Goal: Task Accomplishment & Management: Use online tool/utility

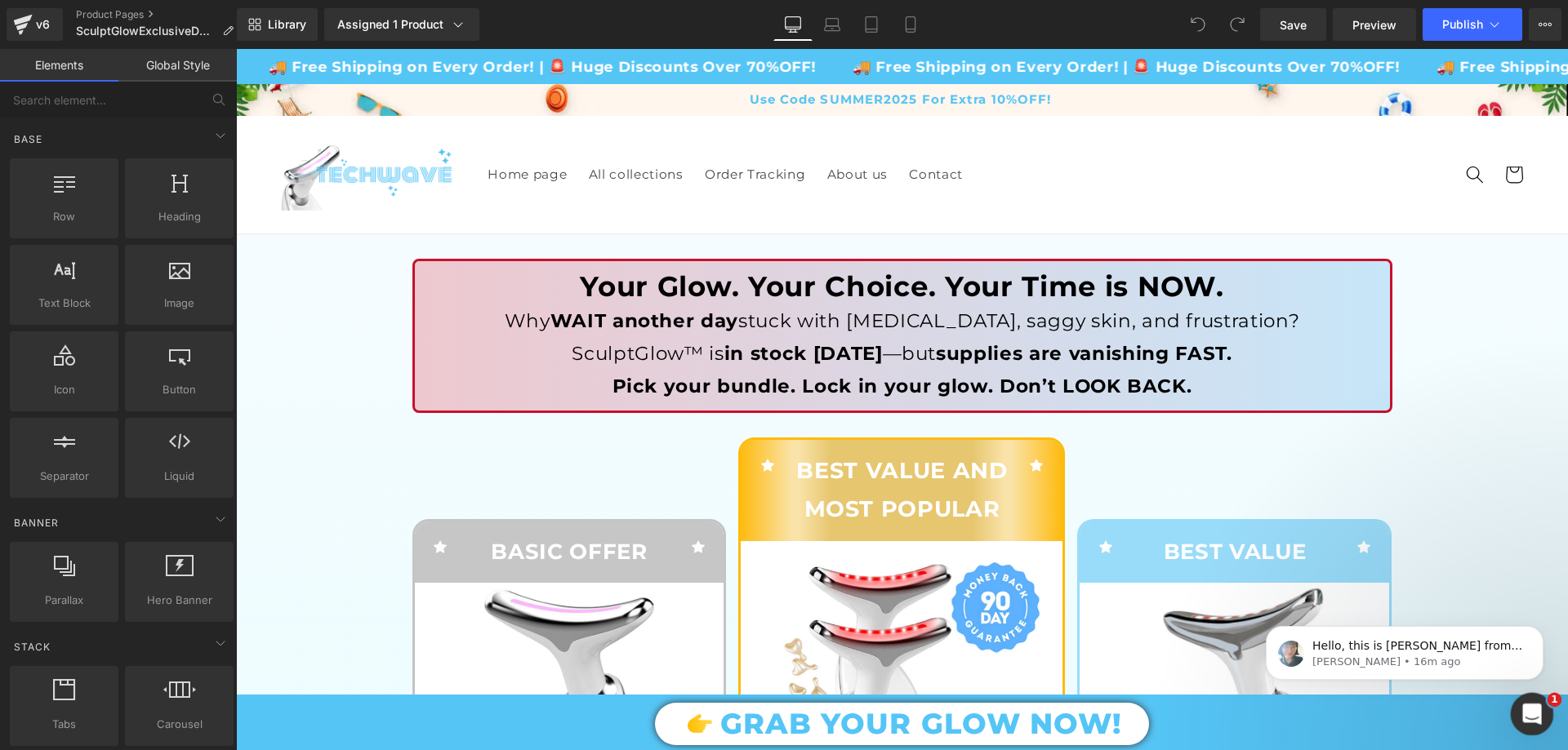
click at [1536, 726] on div "Open Intercom Messenger" at bounding box center [1529, 711] width 54 height 54
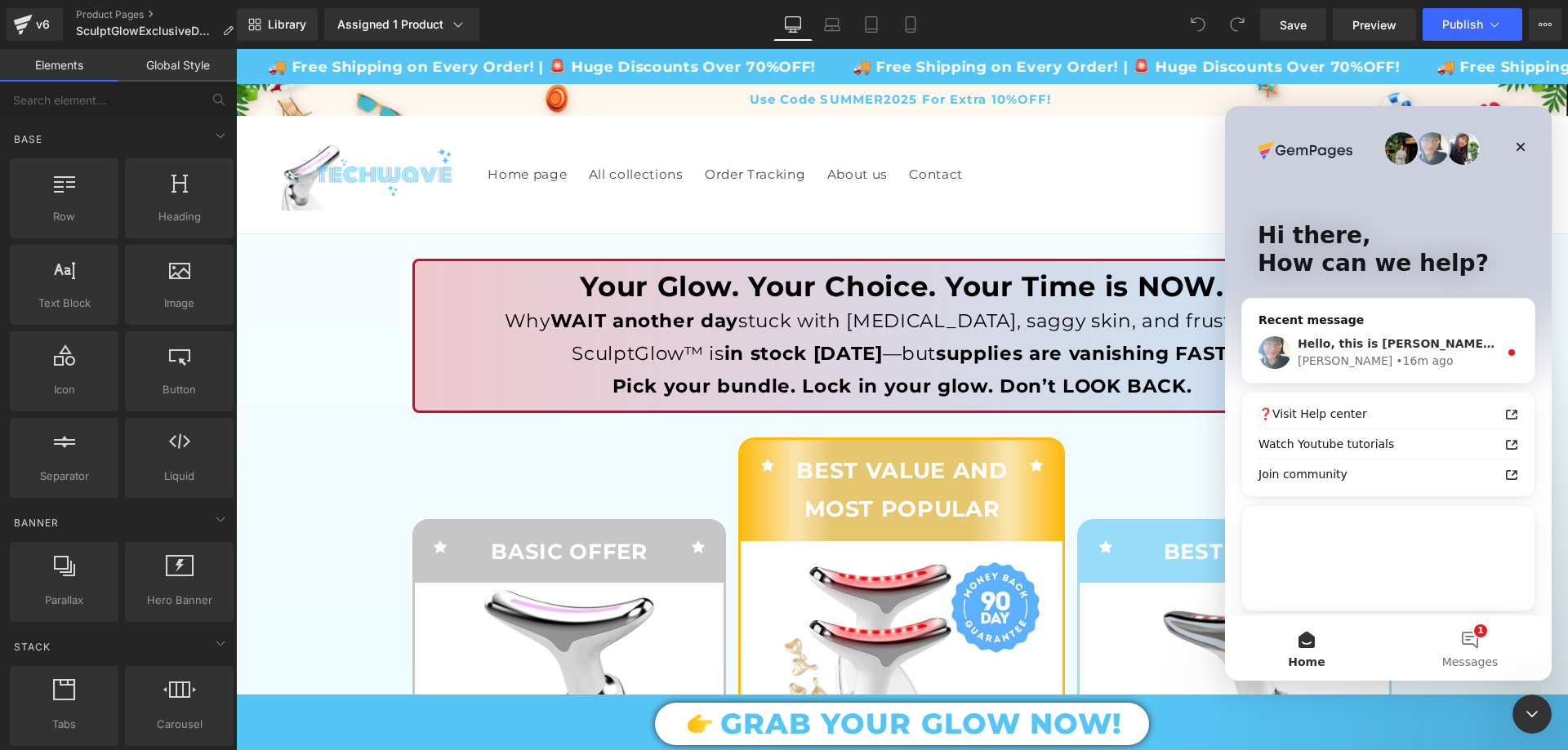
click at [1413, 372] on div "Hello, this is [PERSON_NAME] from GemPages again. I wanted to follow up with yo…" at bounding box center [1388, 353] width 292 height 60
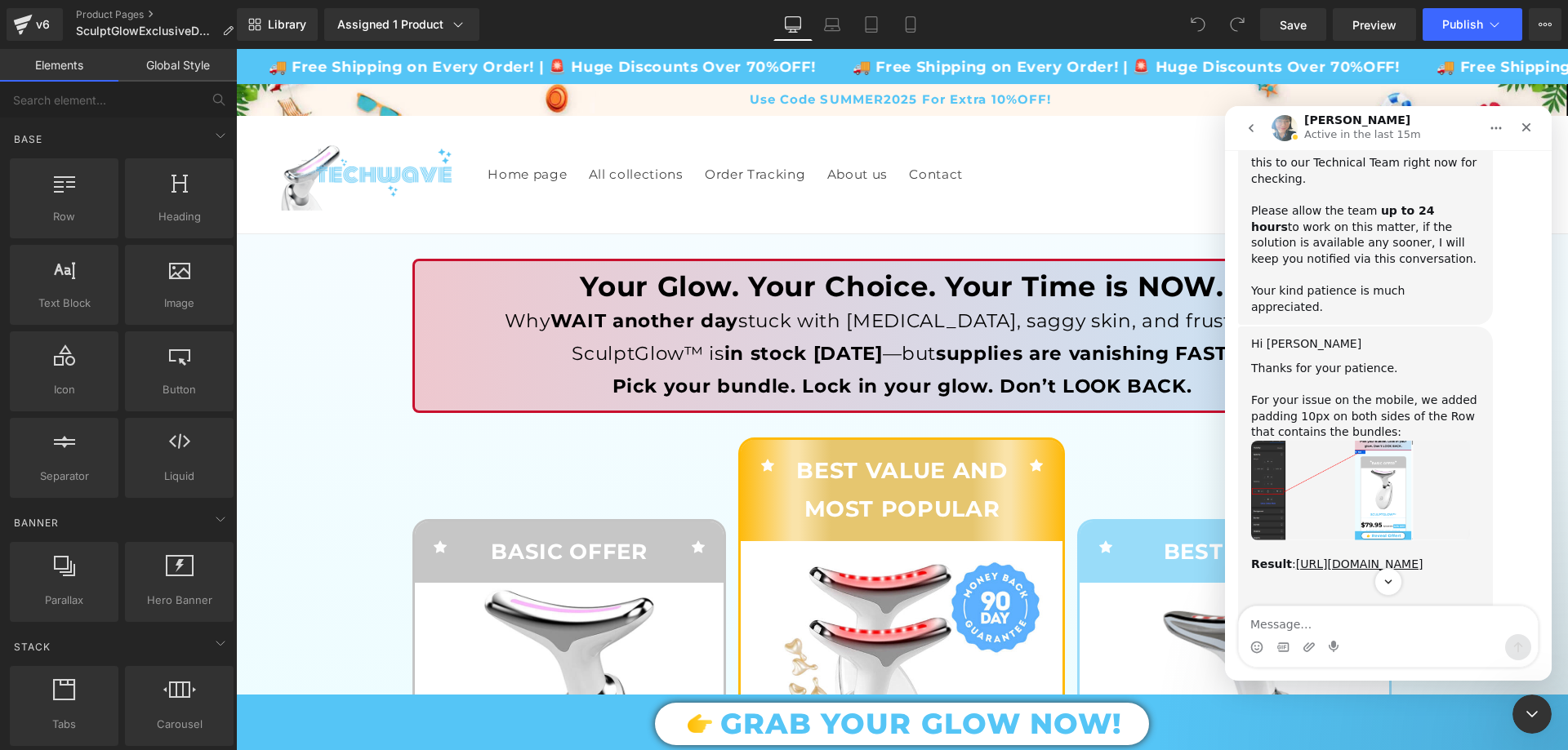
scroll to position [1701, 0]
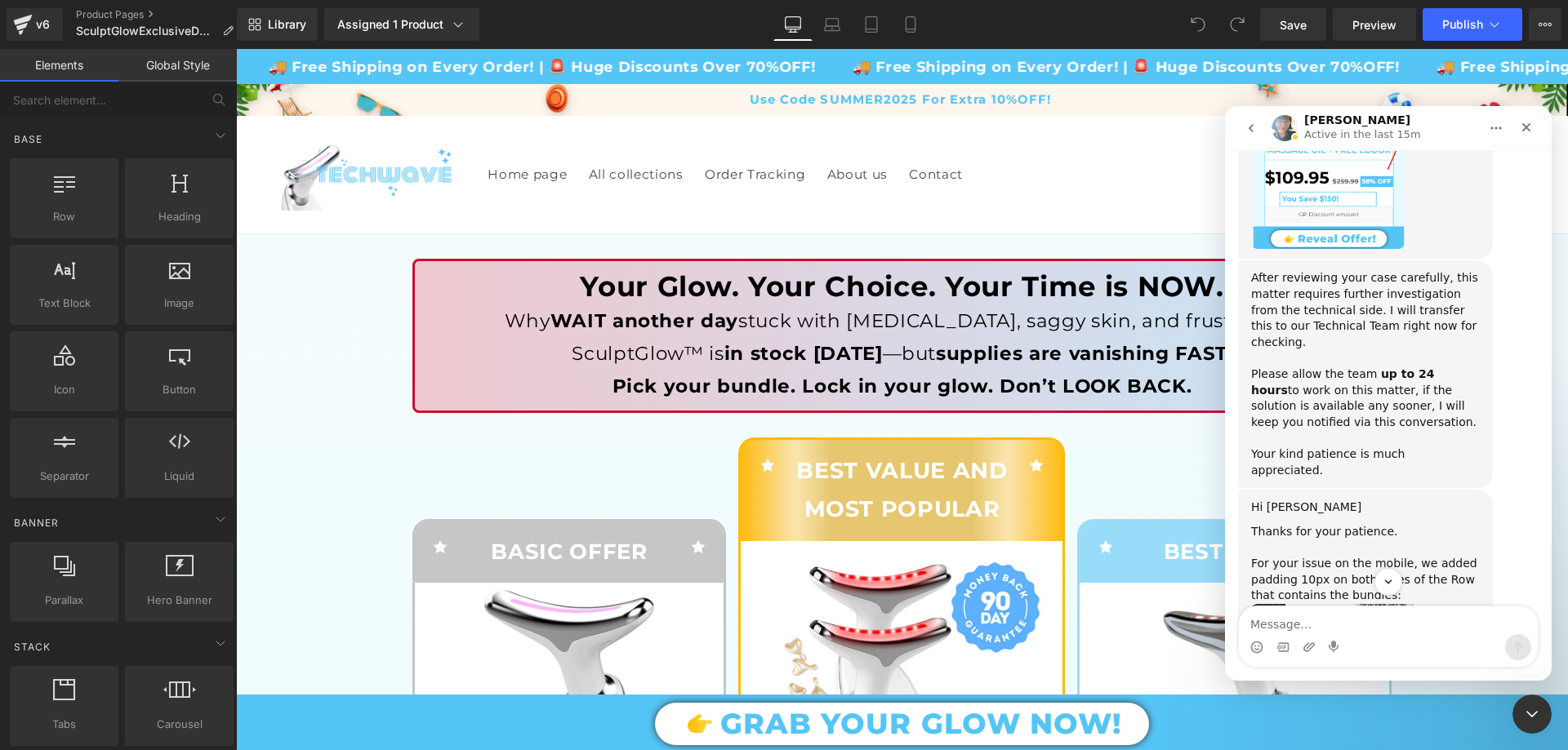
click at [1277, 605] on img "Annie says…" at bounding box center [1360, 655] width 219 height 100
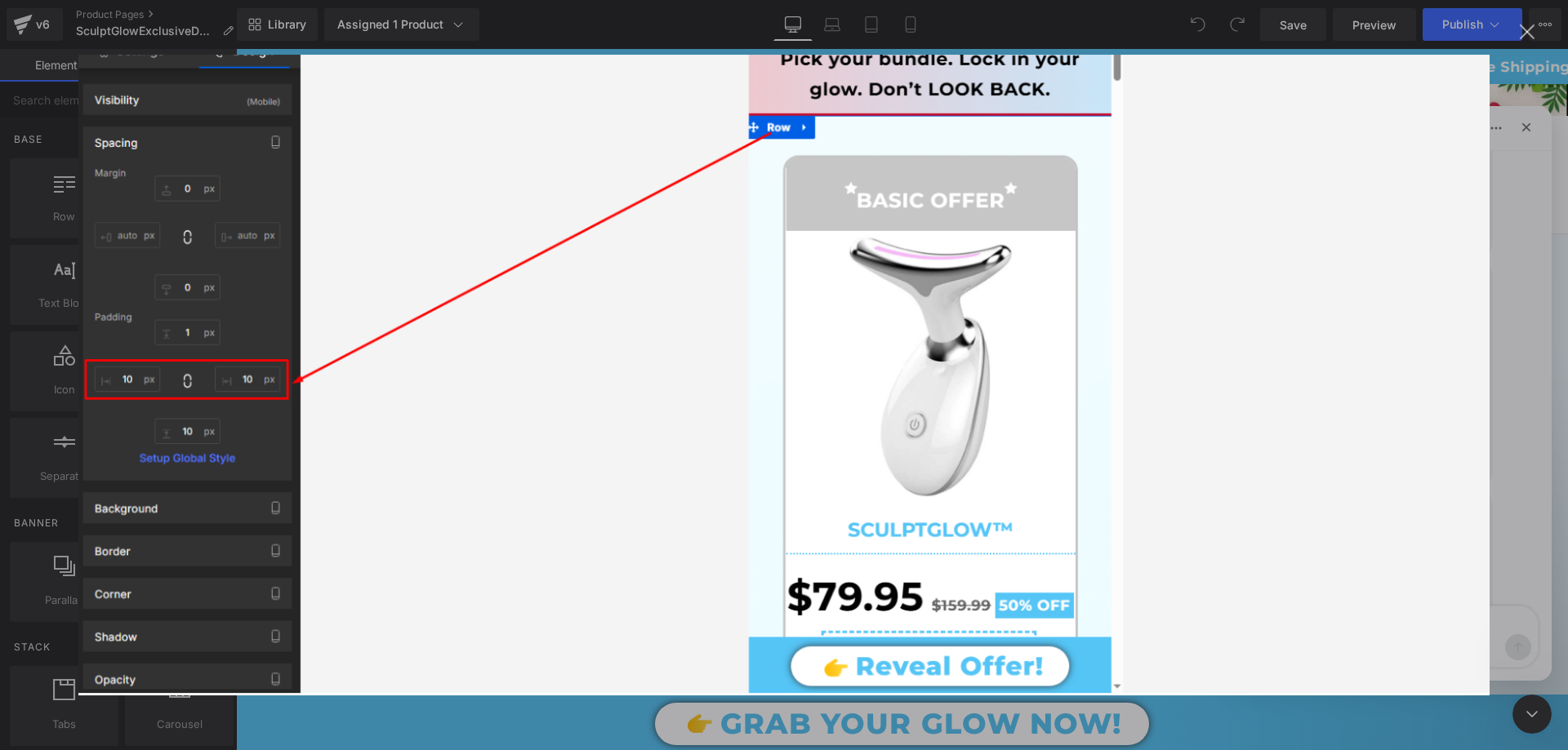
click at [1078, 410] on img "Close" at bounding box center [784, 375] width 1411 height 642
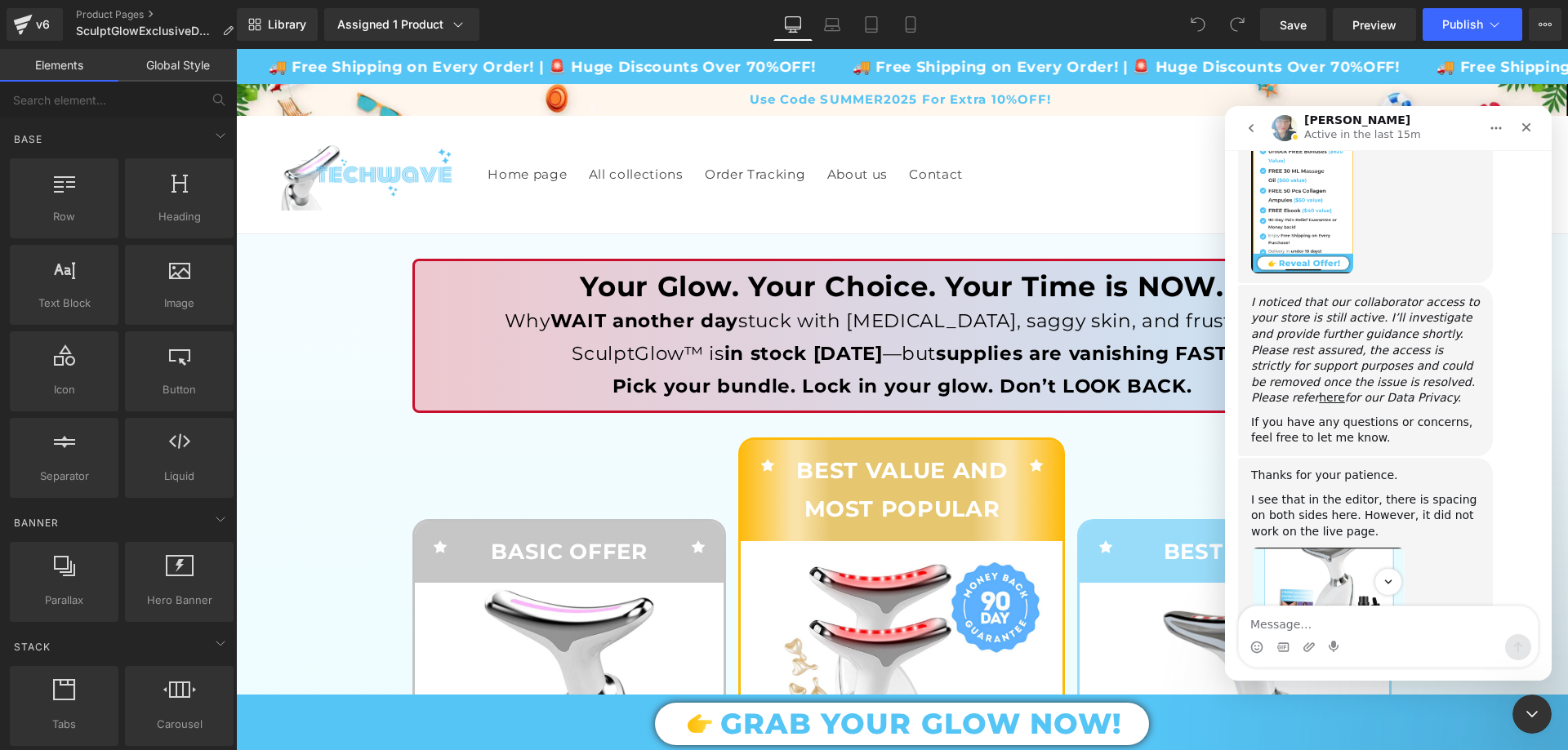
scroll to position [1211, 0]
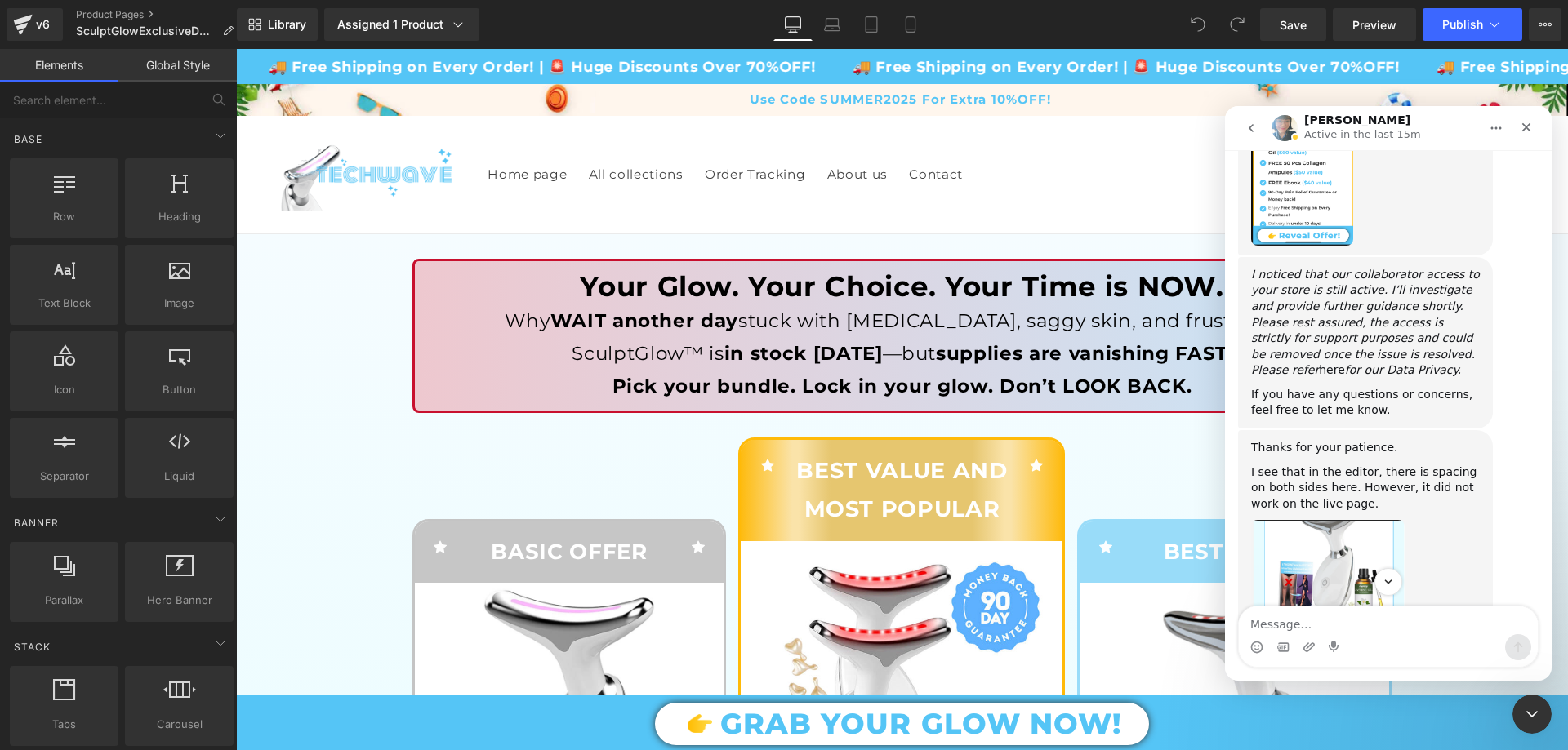
click at [1359, 520] on img "Annie says…" at bounding box center [1327, 629] width 154 height 219
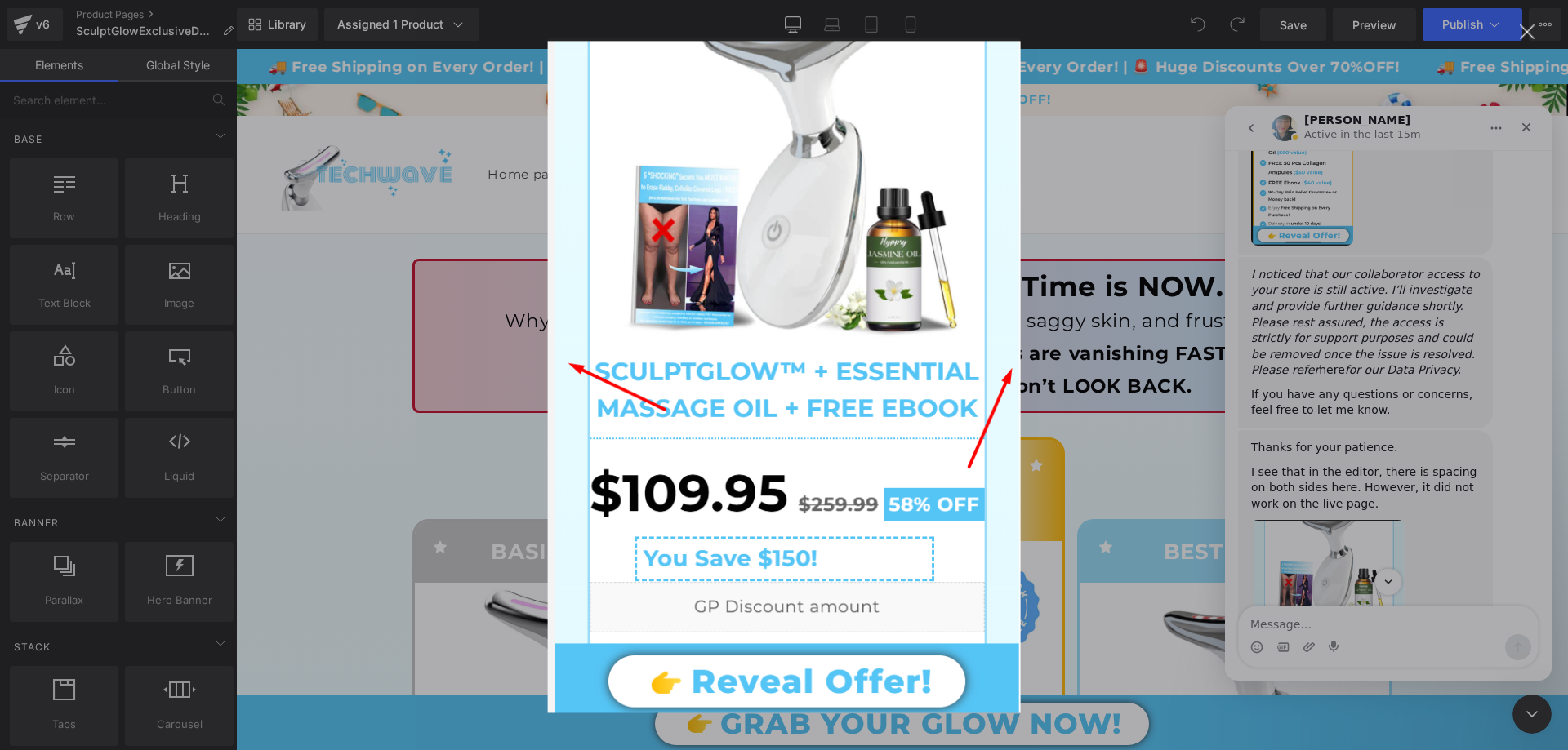
click at [1437, 470] on div "Intercom messenger" at bounding box center [784, 375] width 1568 height 750
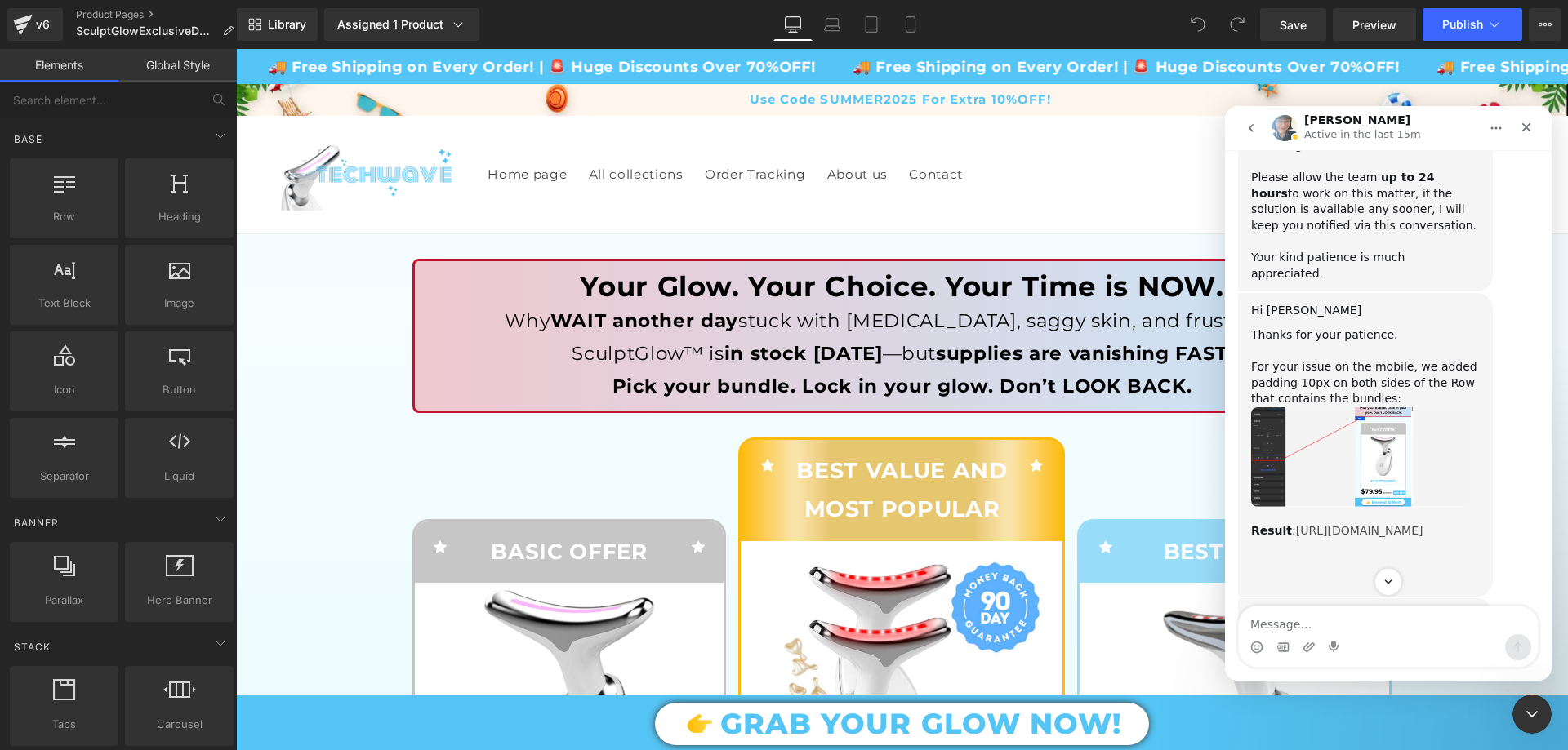
scroll to position [1870, 0]
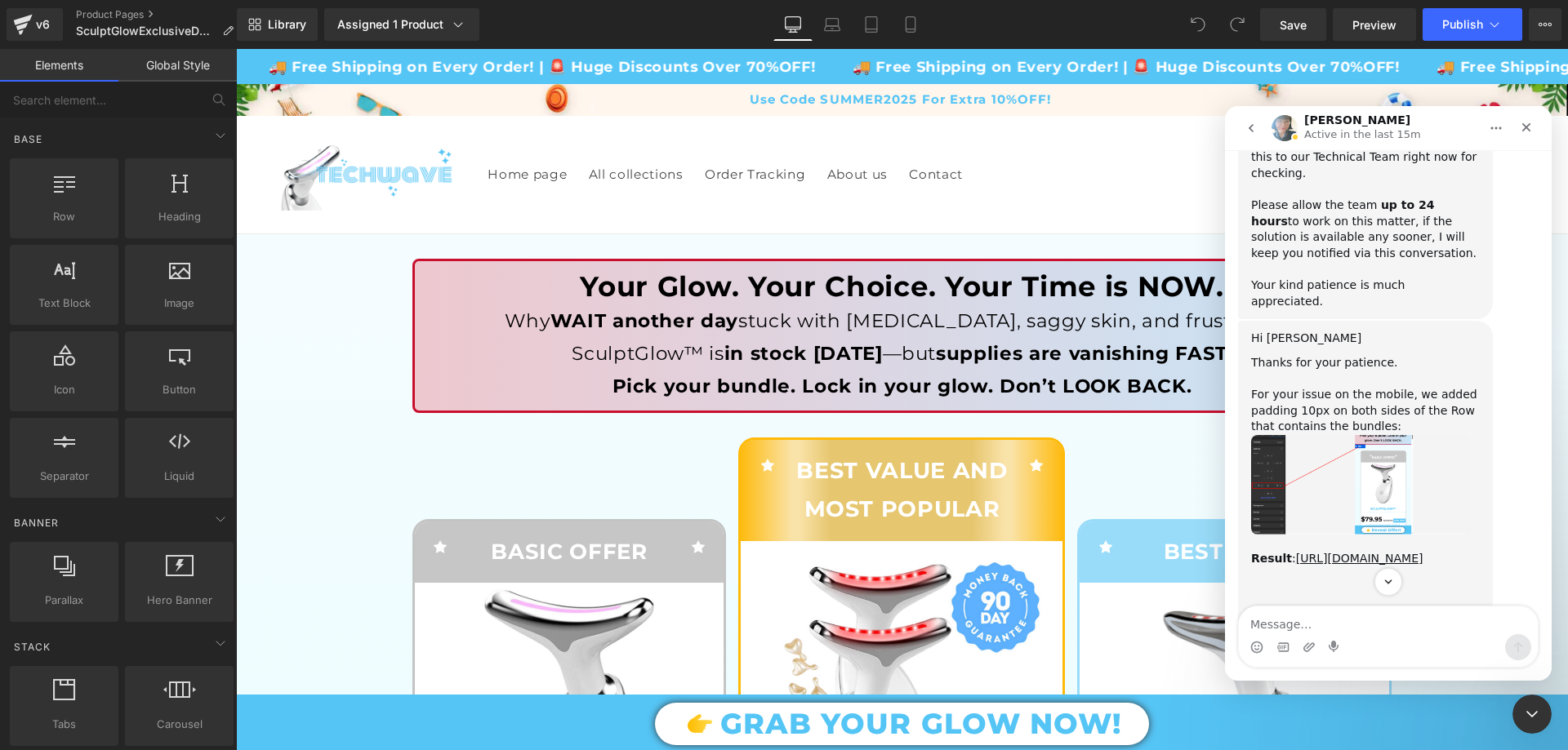
click at [1391, 435] on img "Annie says…" at bounding box center [1360, 485] width 219 height 100
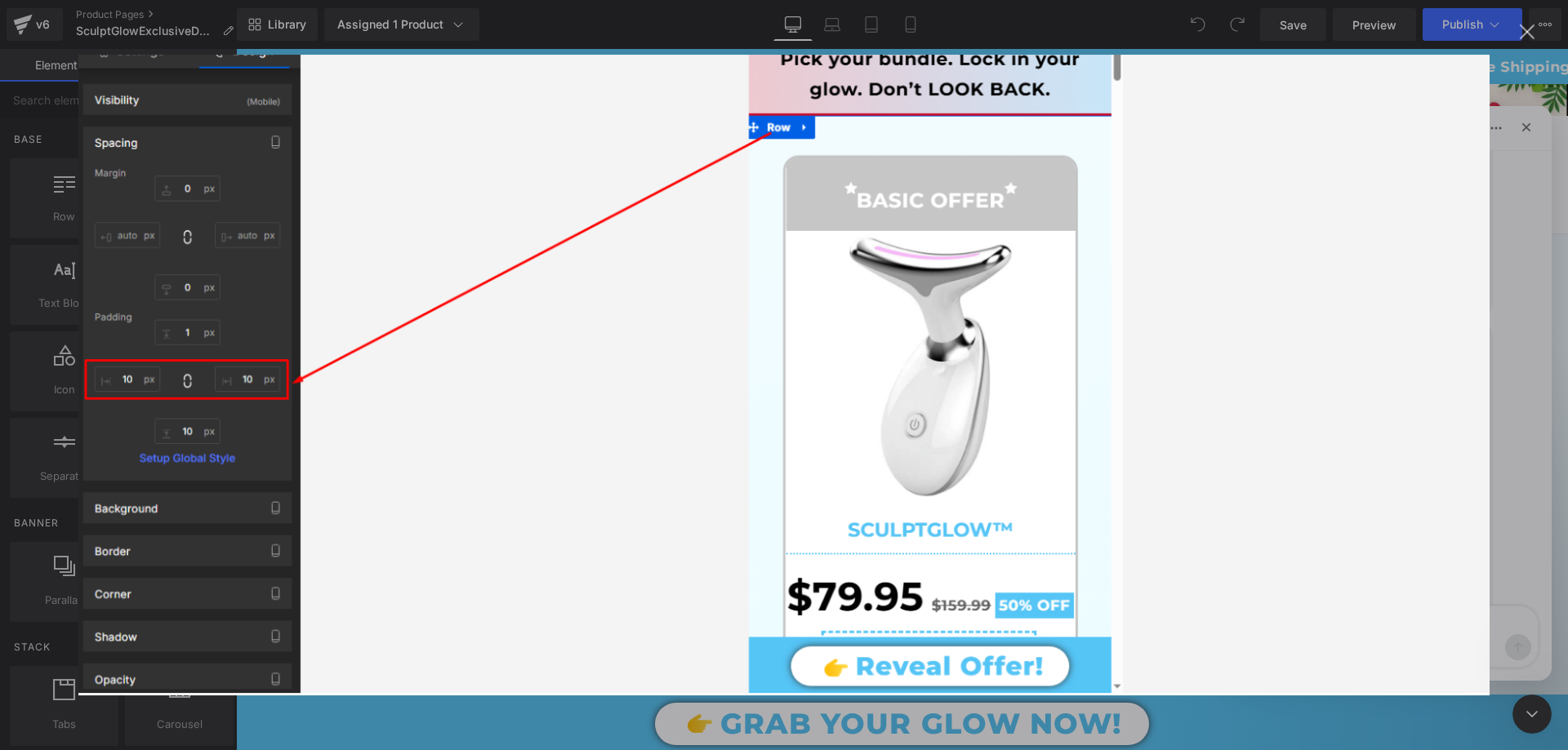
click at [1391, 349] on img "Close" at bounding box center [784, 375] width 1411 height 642
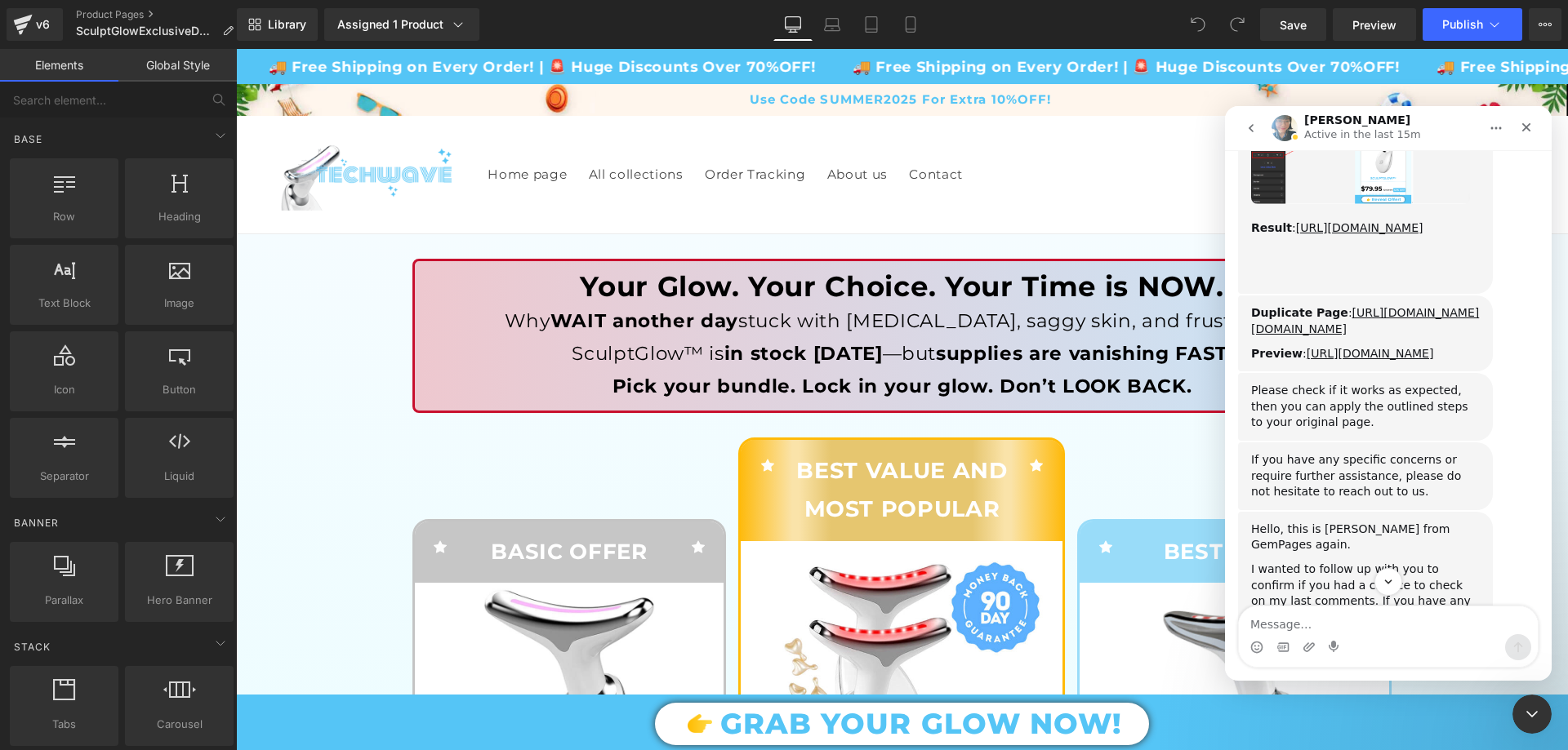
scroll to position [2273, 0]
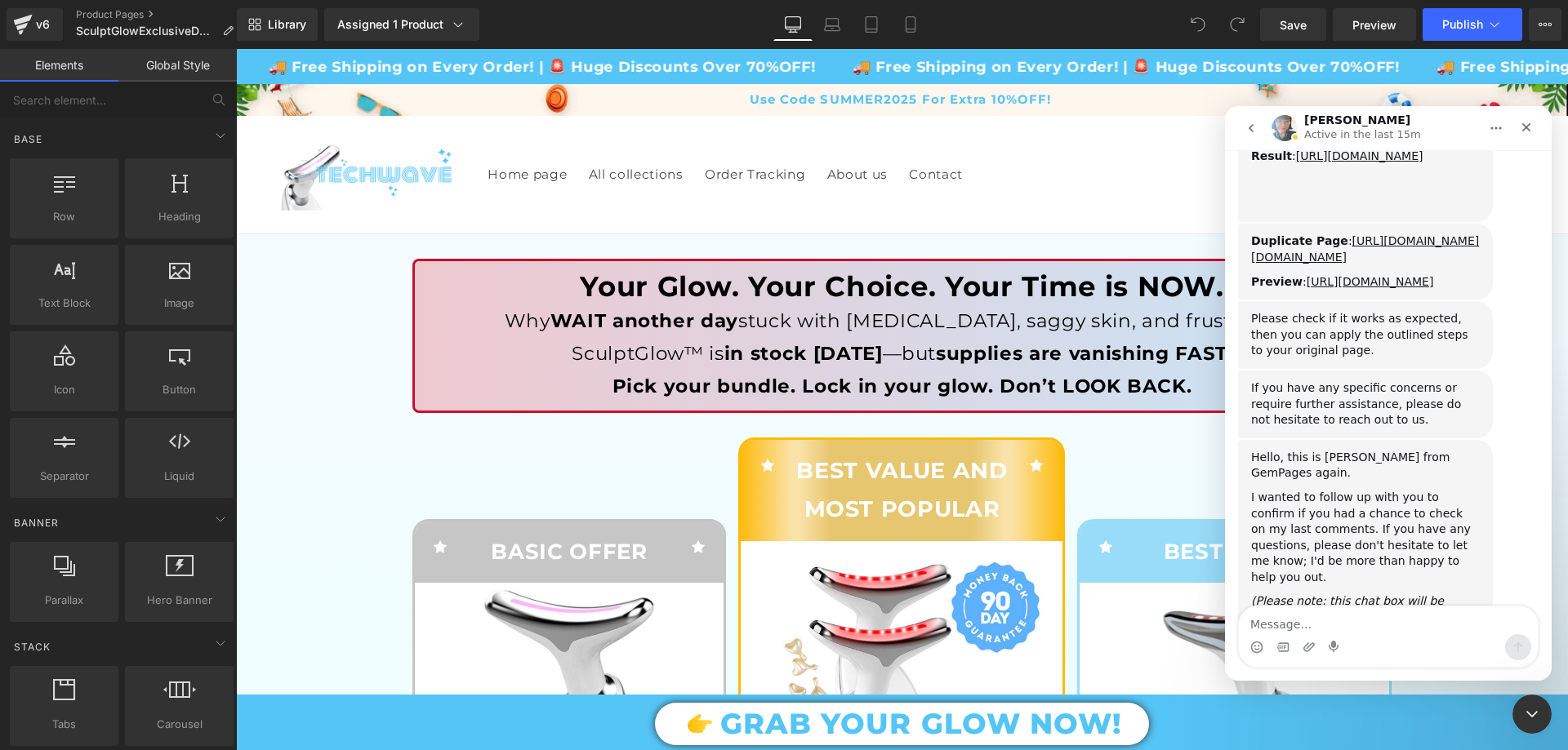
click at [275, 349] on div at bounding box center [784, 351] width 1568 height 702
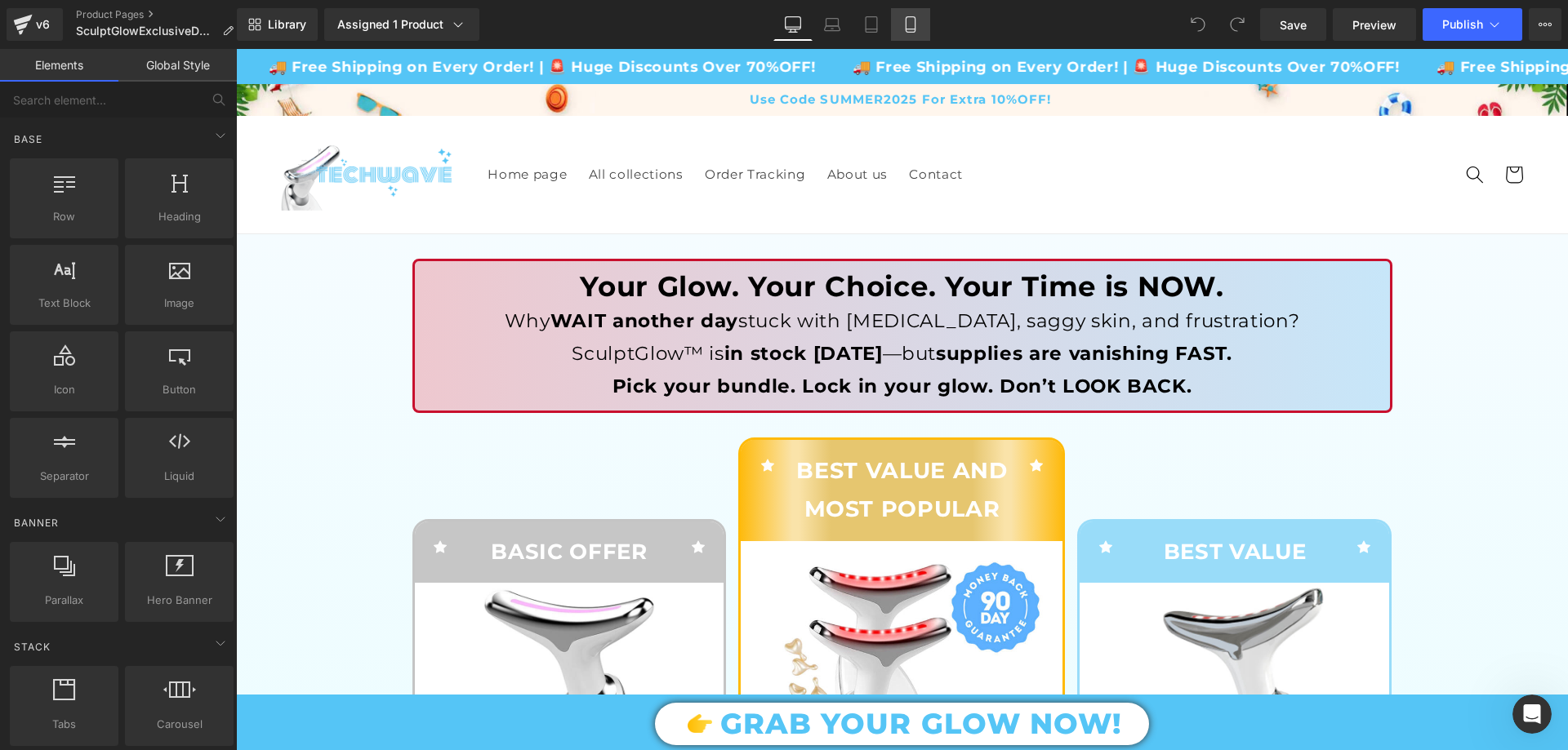
click at [904, 29] on icon at bounding box center [909, 24] width 16 height 16
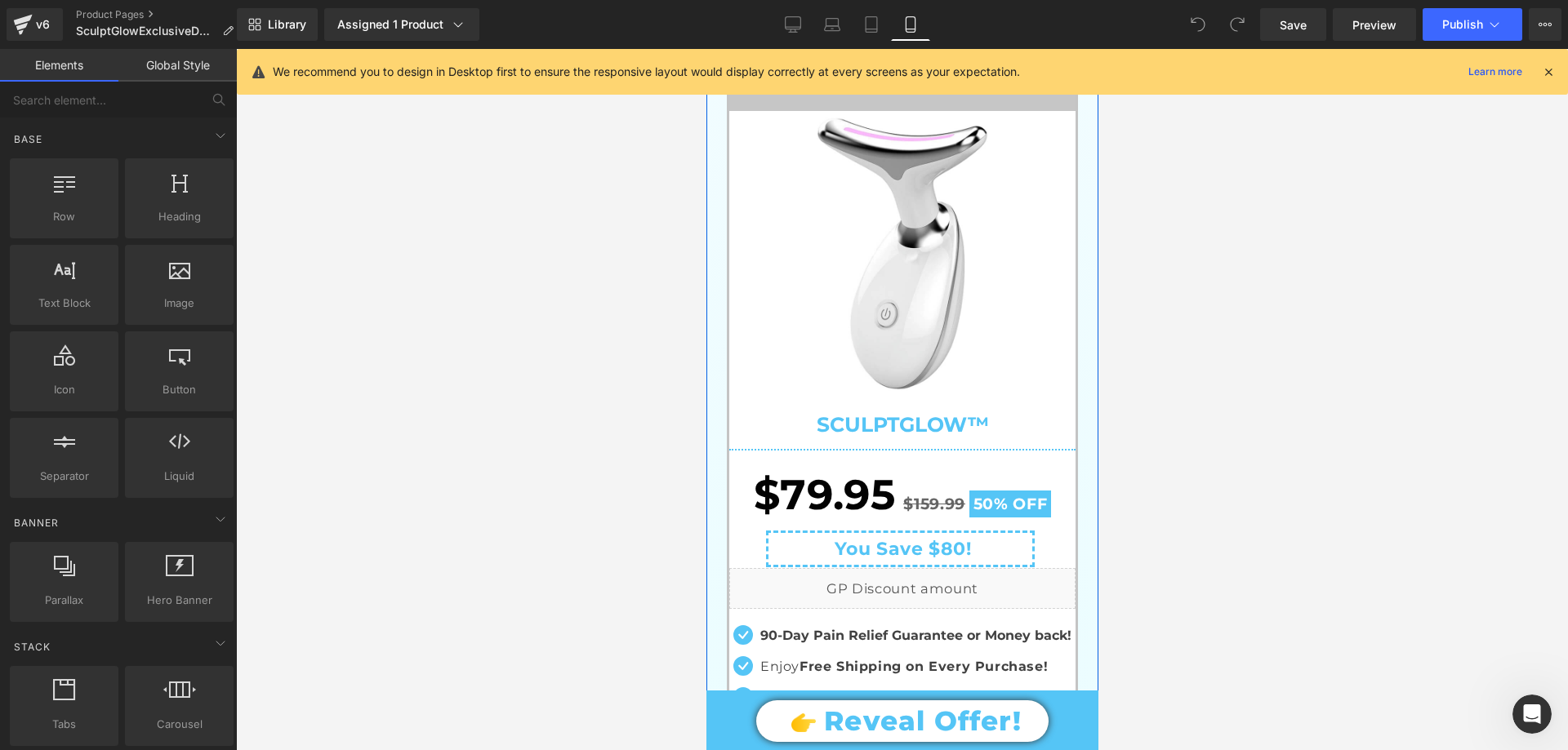
scroll to position [0, 0]
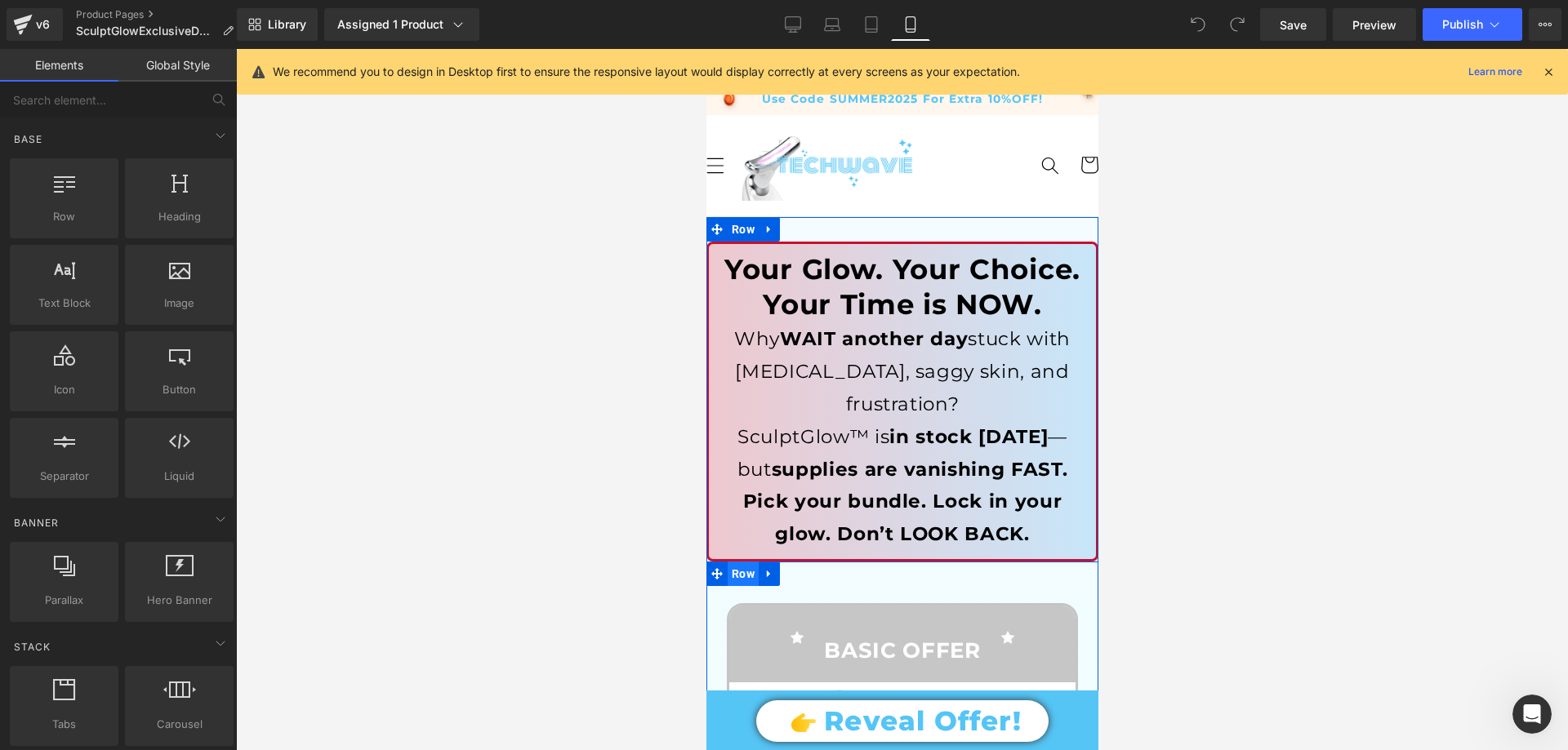
click at [735, 561] on span "Row" at bounding box center [742, 574] width 31 height 25
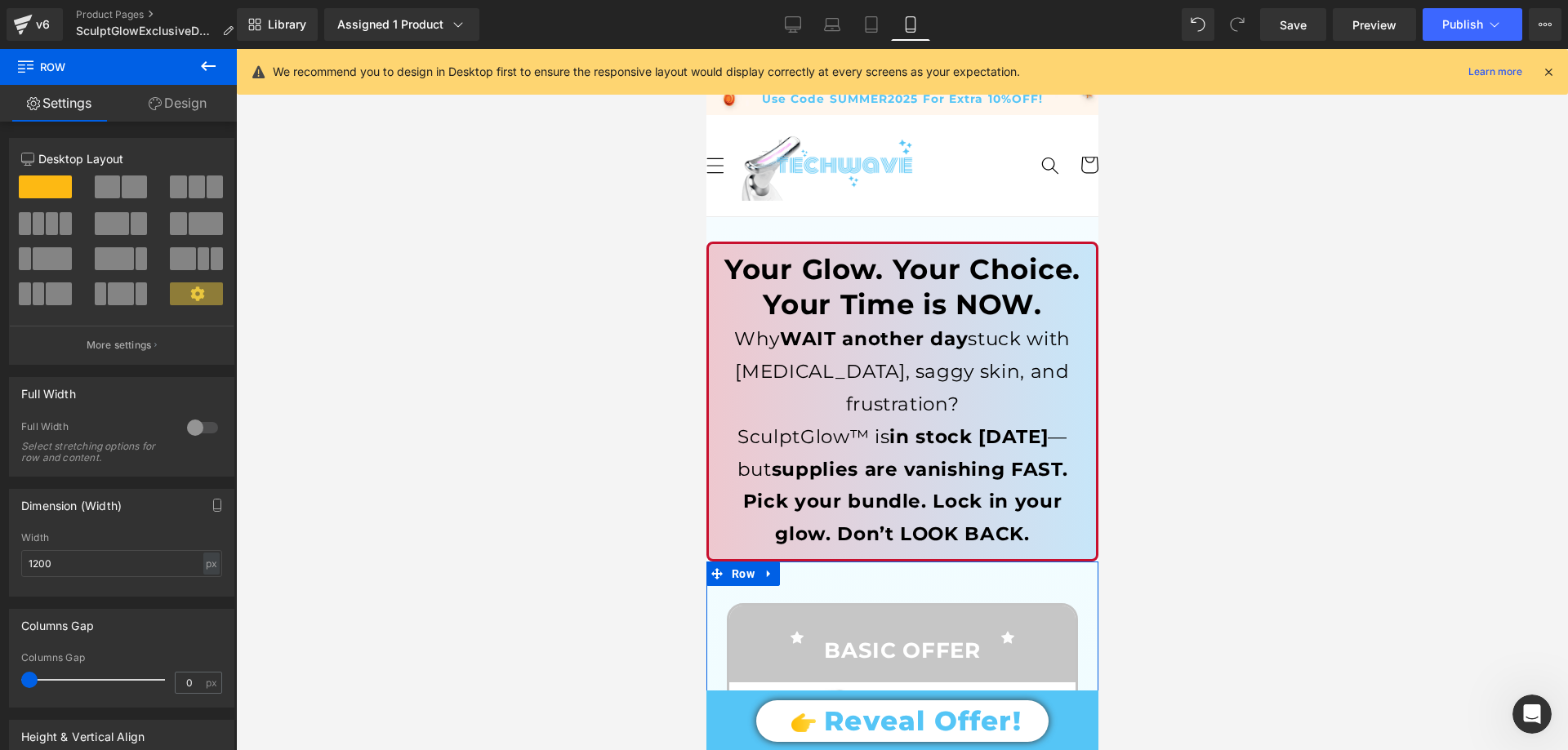
click at [164, 111] on link "Design" at bounding box center [178, 103] width 119 height 37
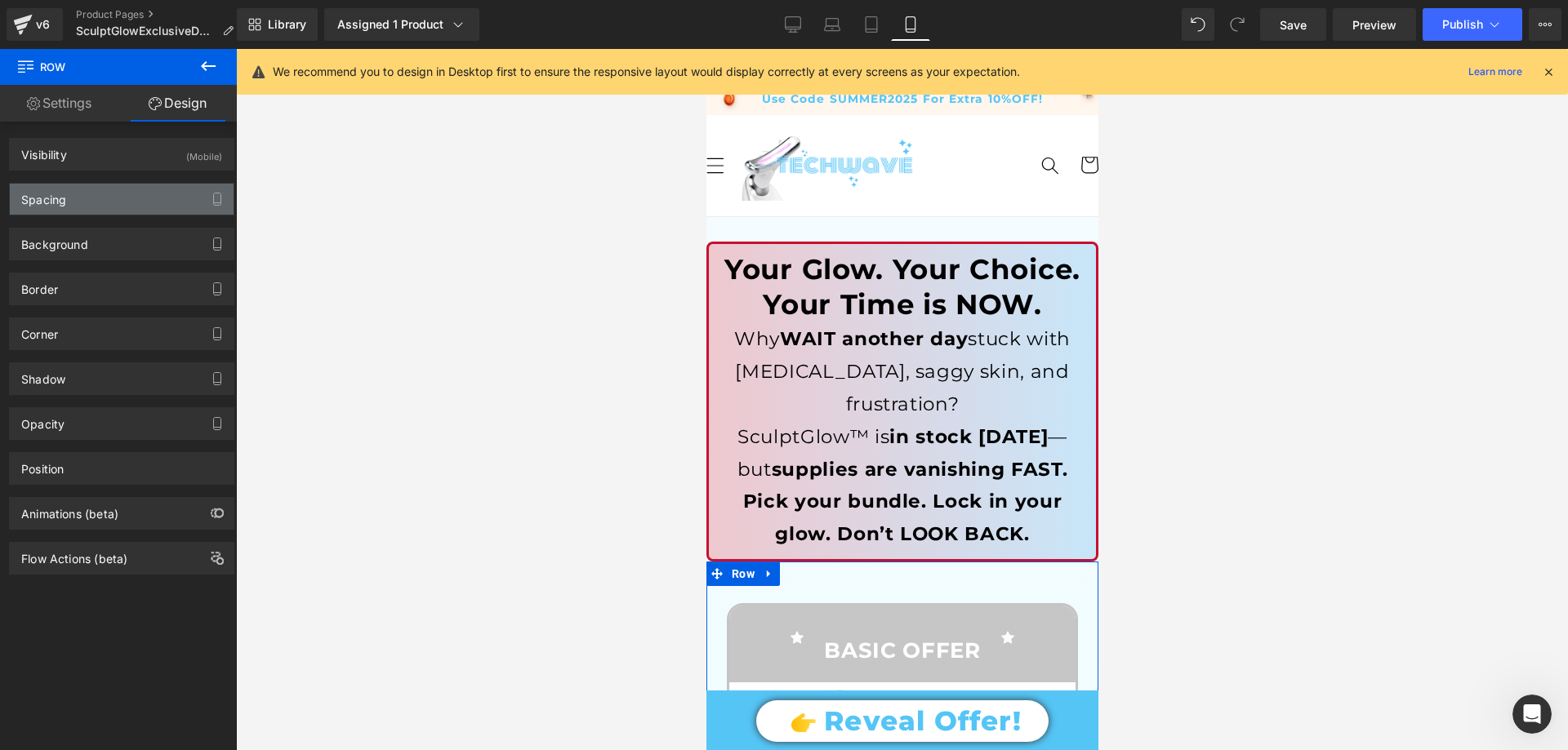
click at [70, 203] on div "Spacing" at bounding box center [121, 199] width 224 height 31
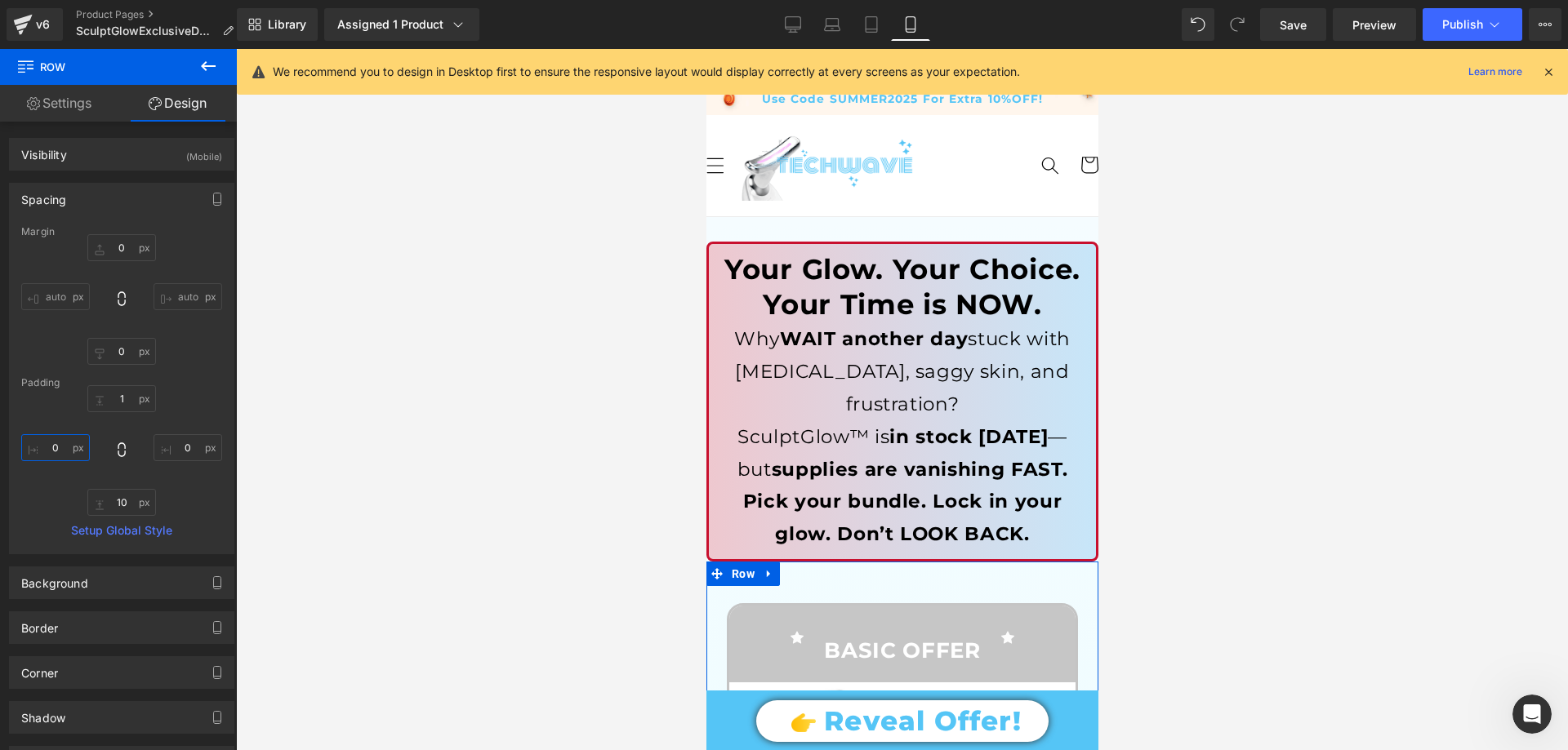
click at [58, 446] on input "text" at bounding box center [56, 447] width 69 height 27
type input "10"
click at [192, 442] on input "text" at bounding box center [188, 447] width 69 height 27
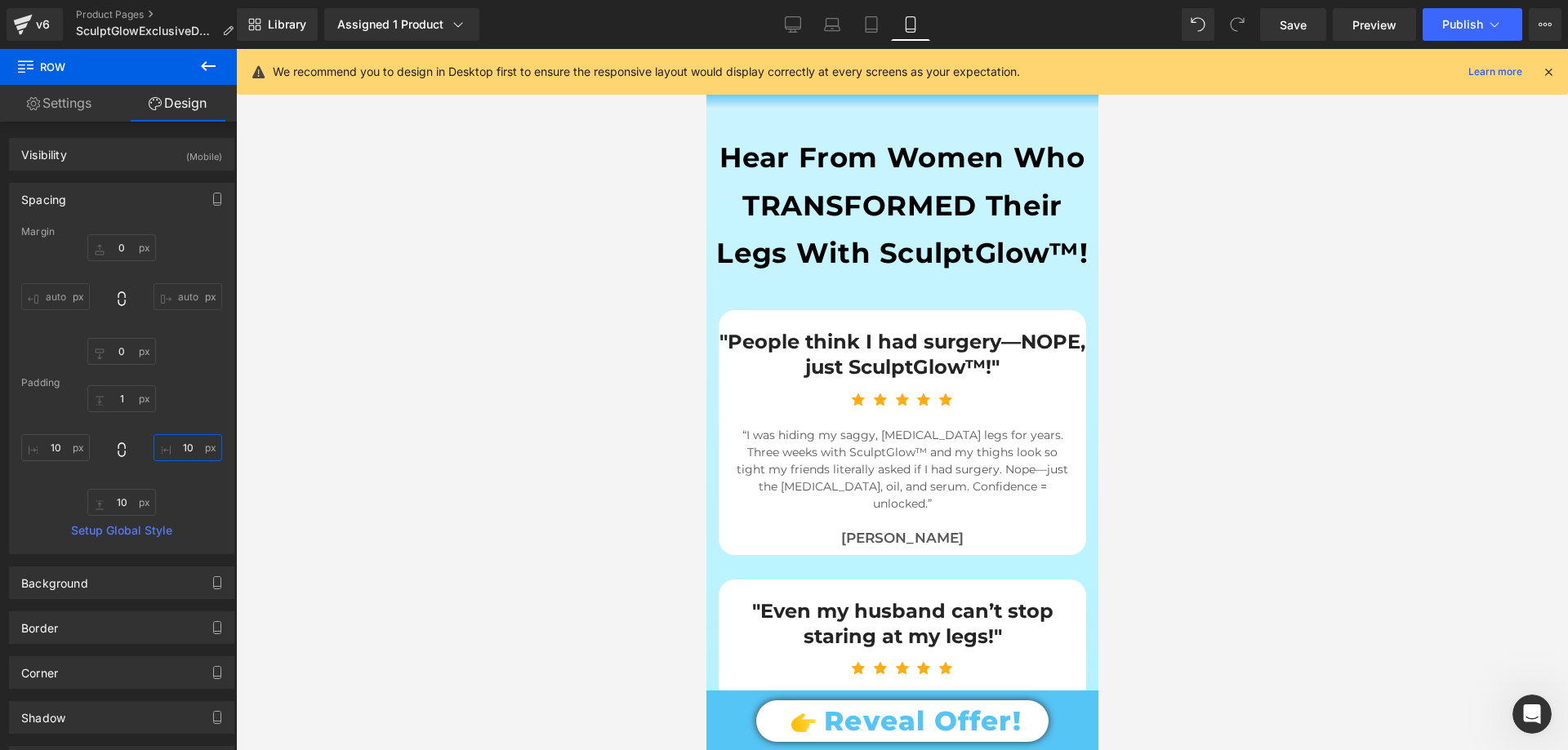
scroll to position [3185, 0]
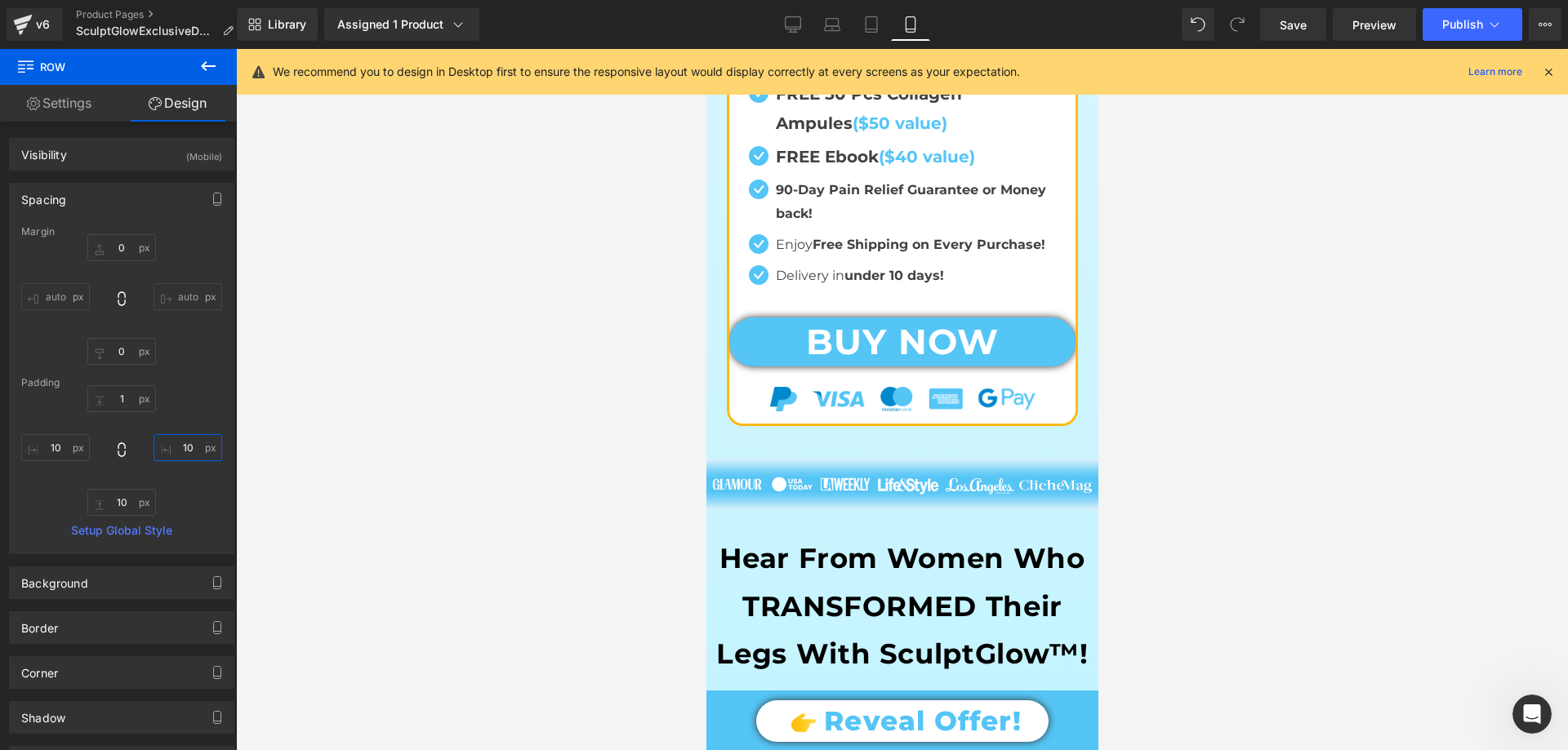
type input "10"
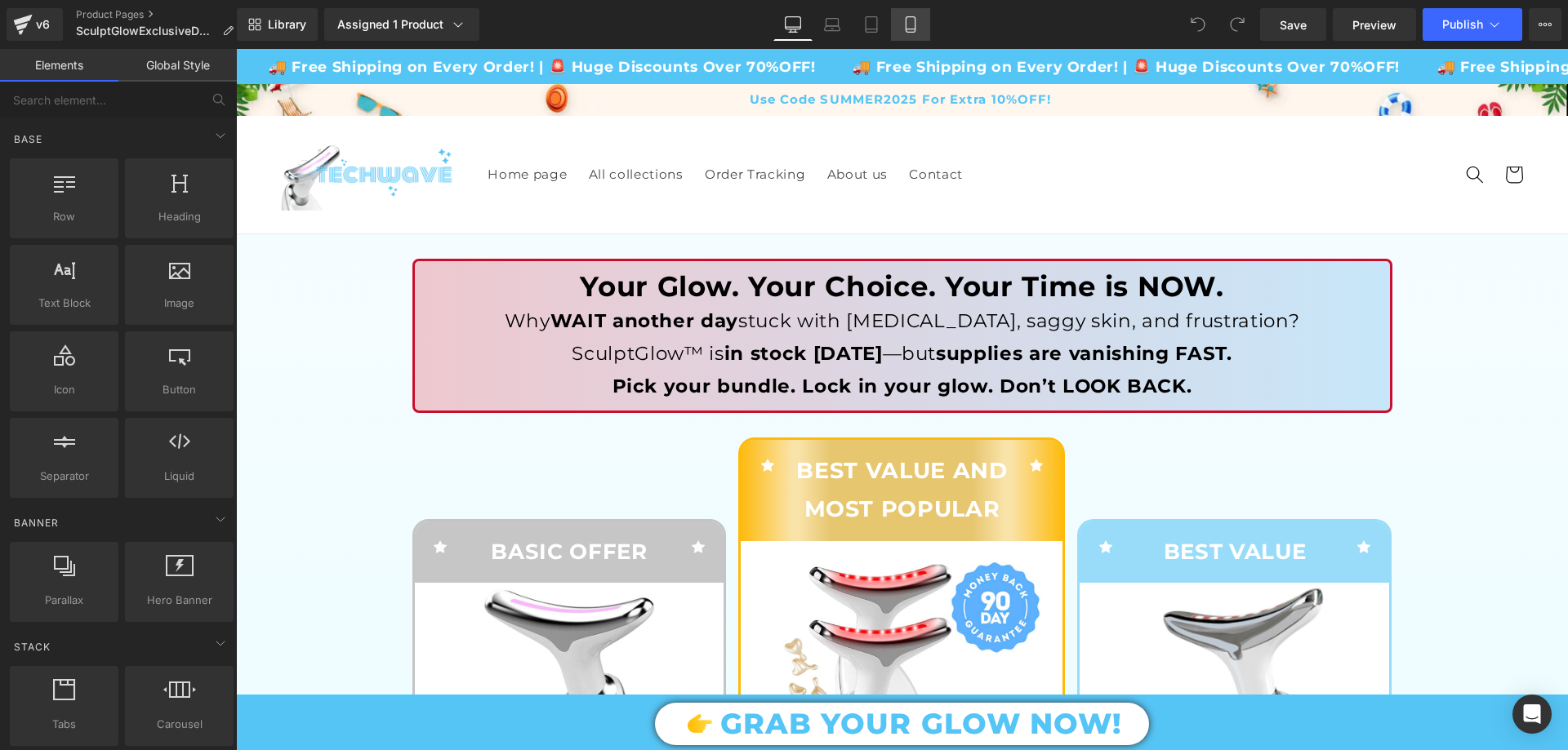
click at [919, 10] on link "Mobile" at bounding box center [910, 25] width 40 height 33
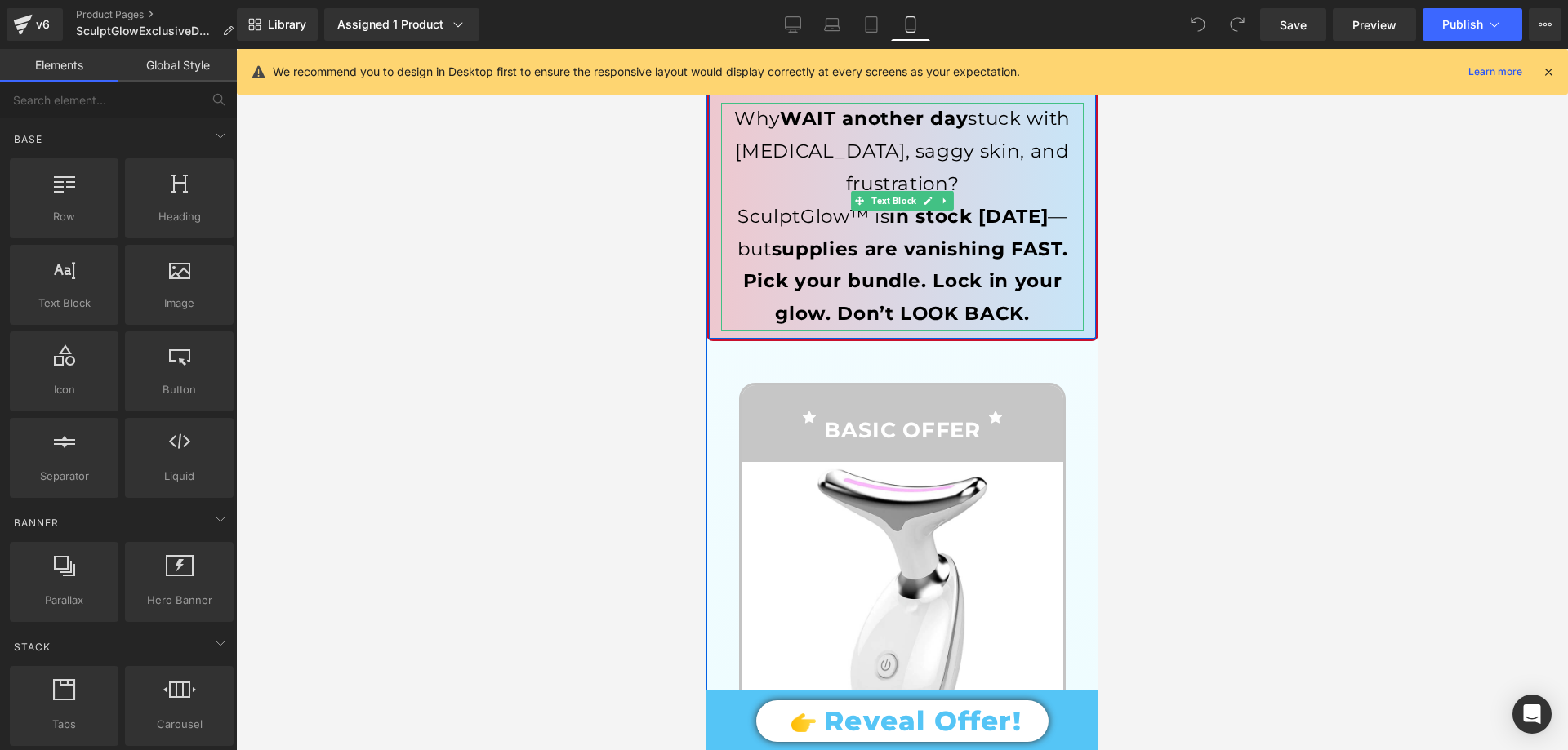
scroll to position [245, 0]
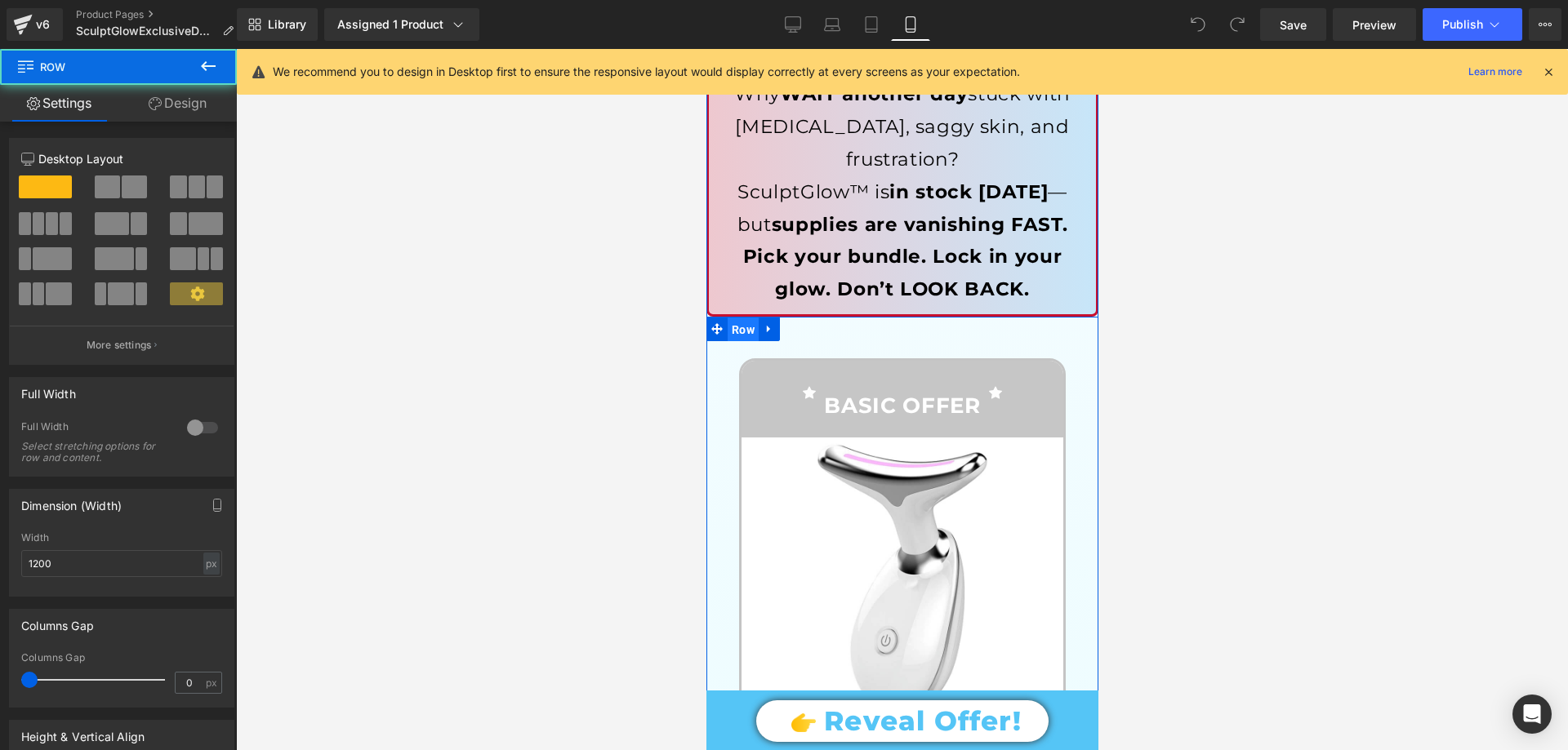
click at [734, 318] on span "Row" at bounding box center [742, 330] width 31 height 25
click at [197, 108] on link "Design" at bounding box center [178, 103] width 119 height 37
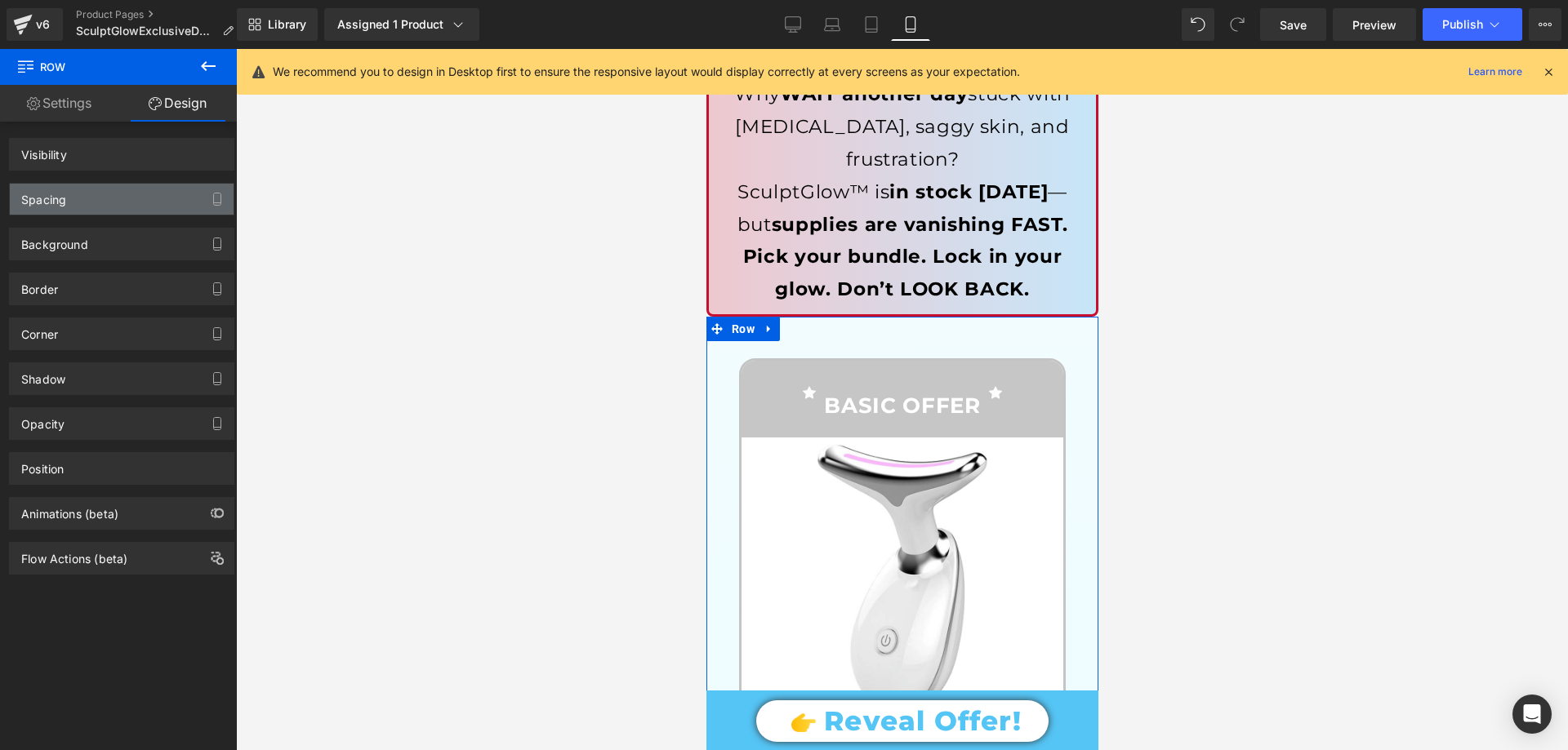
click at [127, 212] on div "Spacing" at bounding box center [121, 199] width 224 height 31
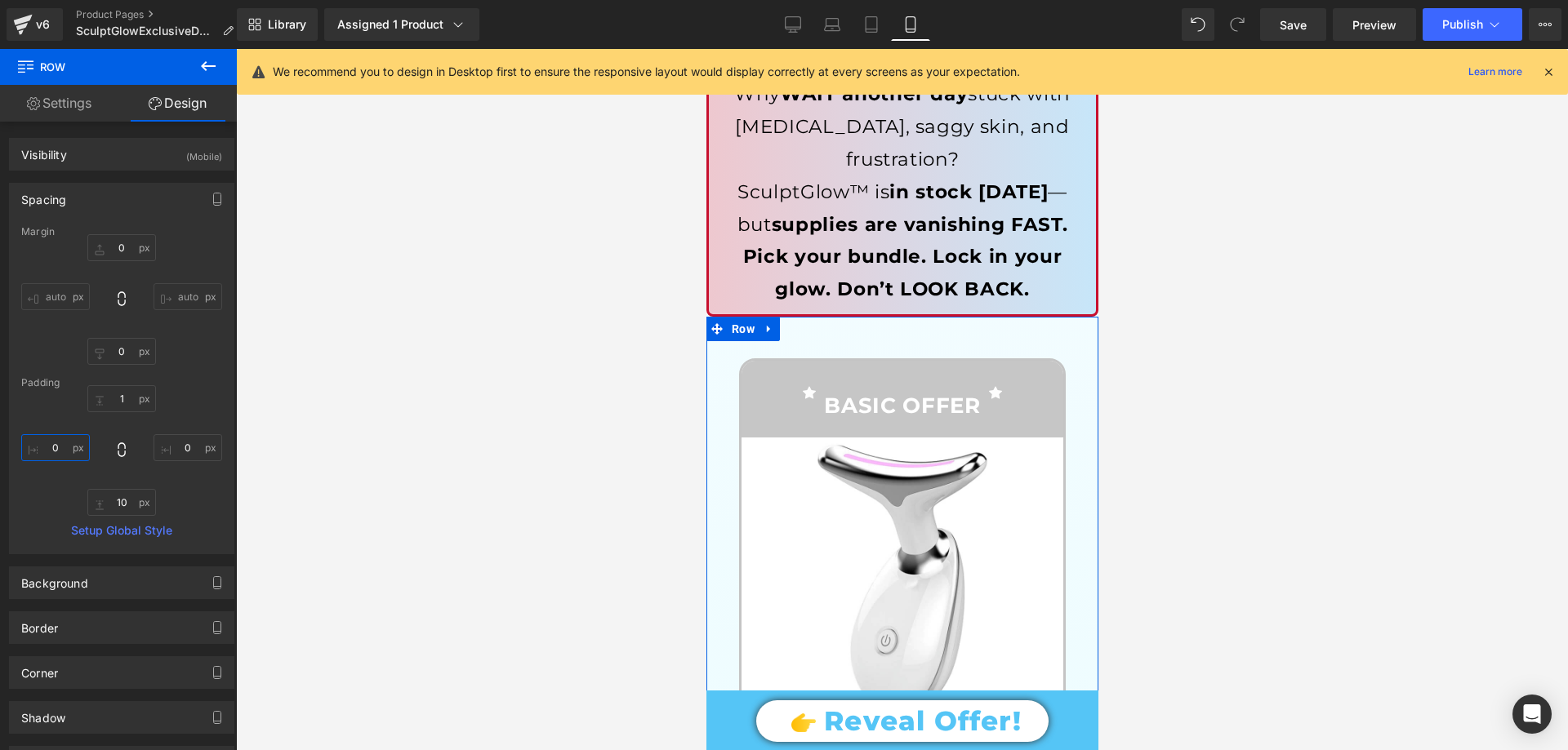
click at [68, 452] on input "text" at bounding box center [56, 447] width 69 height 27
type input "10"
click at [177, 451] on input "text" at bounding box center [188, 447] width 69 height 27
type input "10"
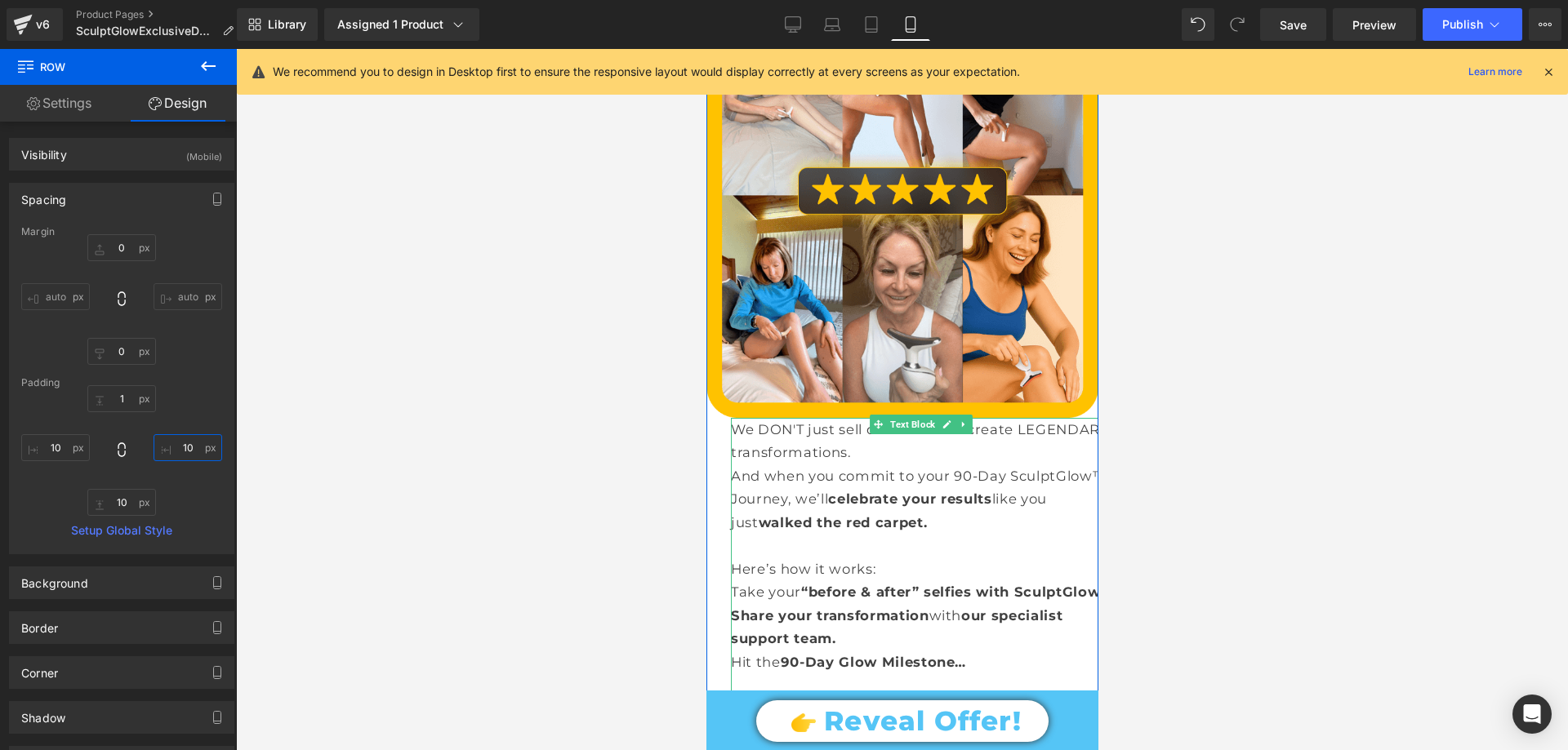
scroll to position [5797, 0]
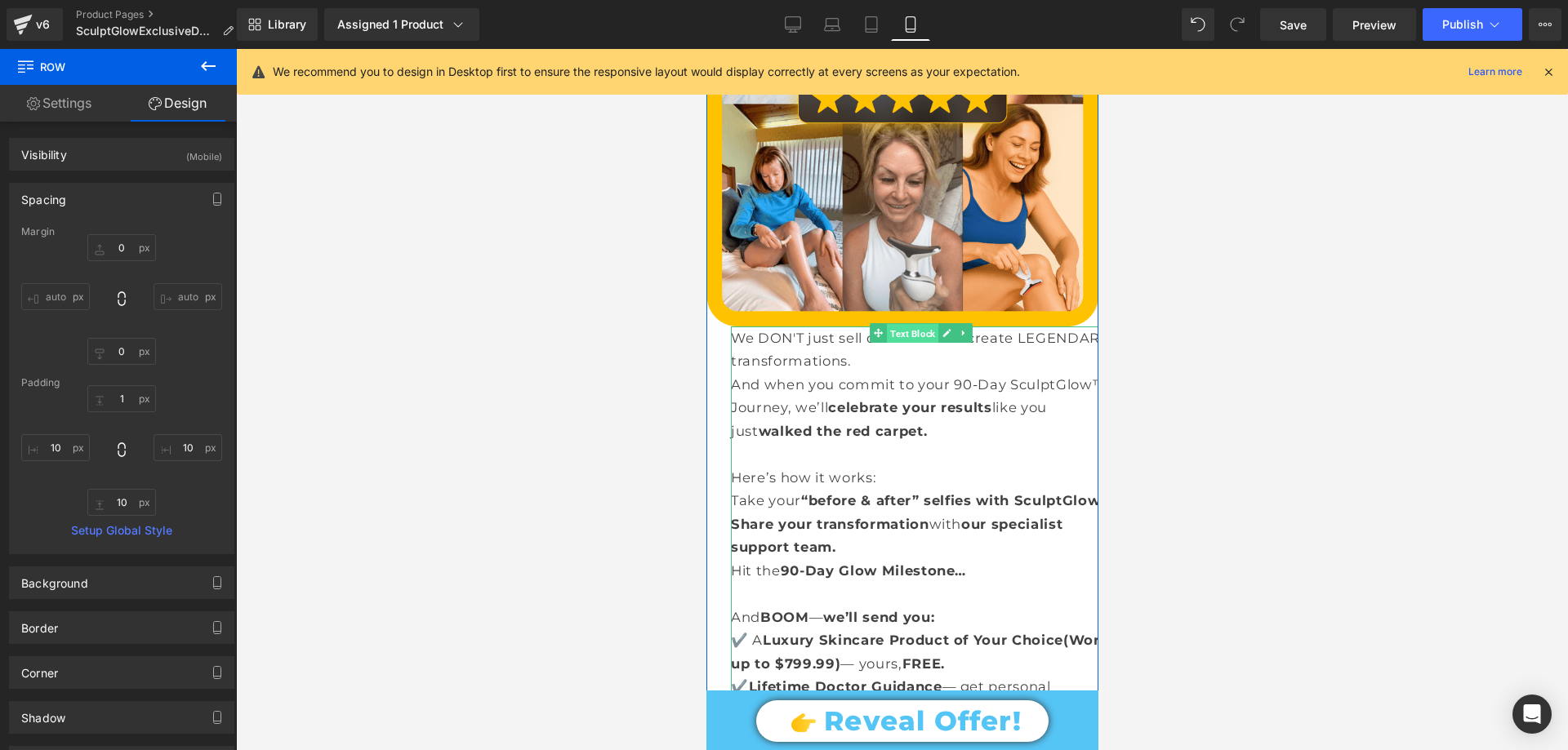
click at [903, 324] on span "Text Block" at bounding box center [911, 333] width 52 height 20
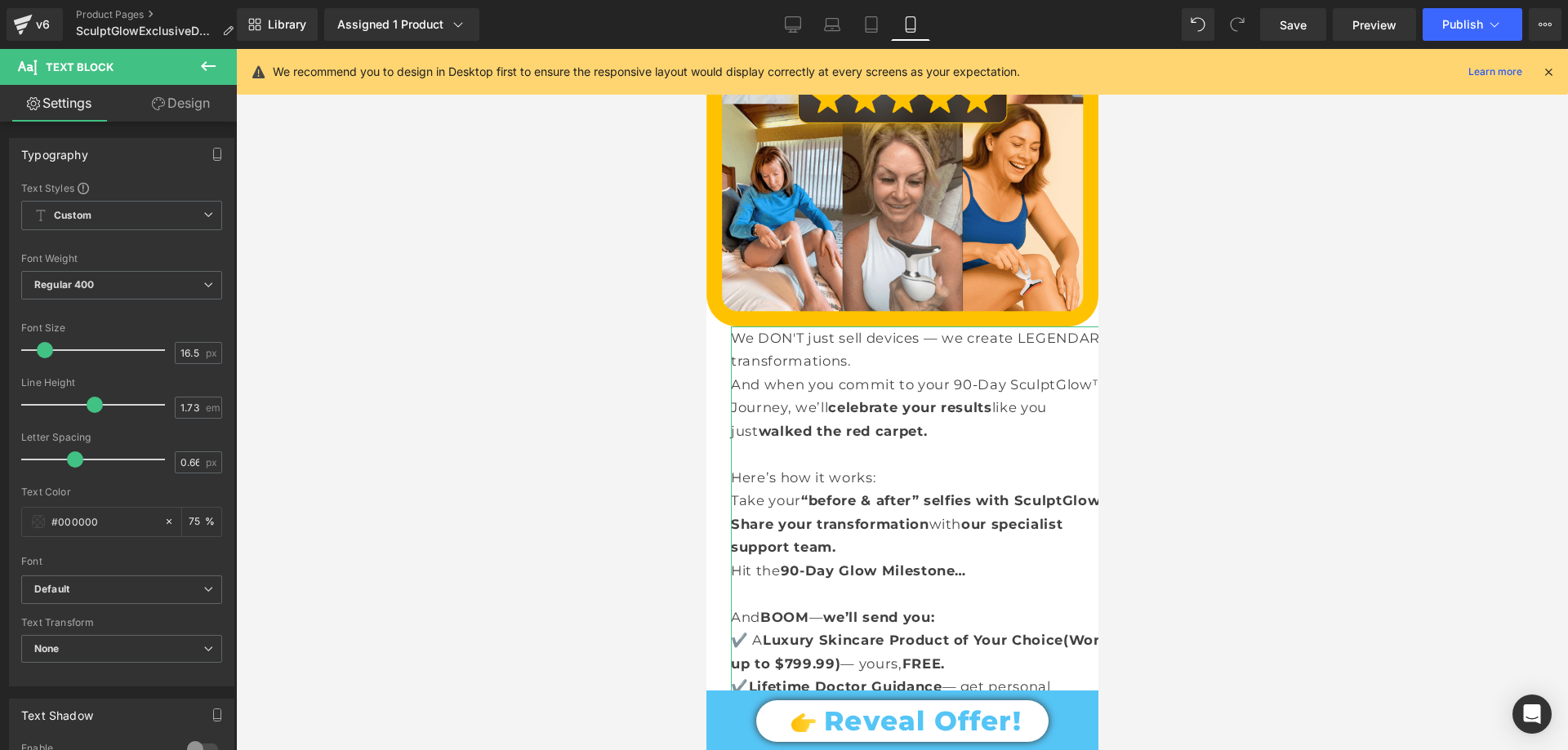
click at [189, 95] on link "Design" at bounding box center [181, 103] width 119 height 37
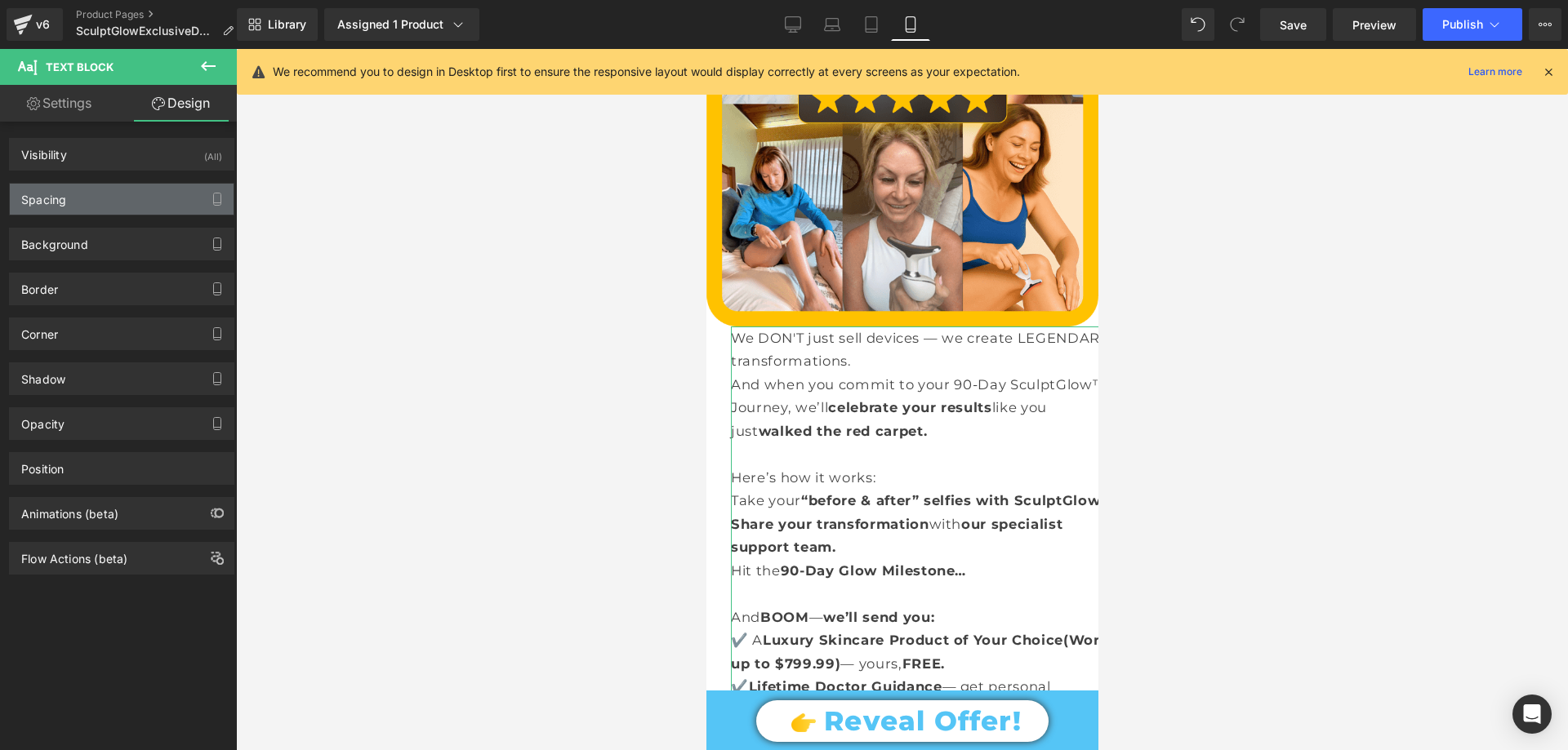
click at [119, 202] on div "Spacing" at bounding box center [121, 199] width 224 height 31
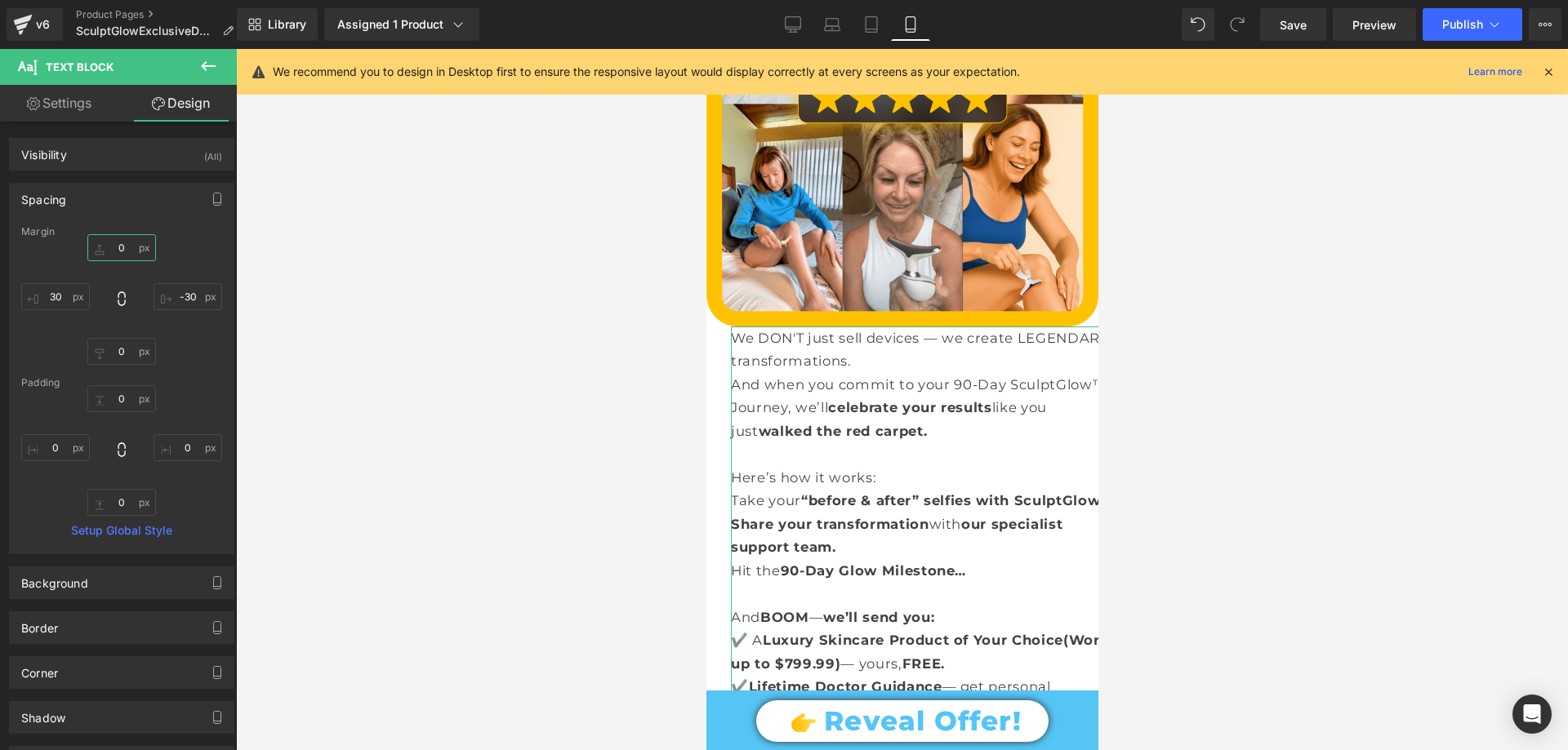
click at [119, 245] on input "text" at bounding box center [122, 247] width 69 height 27
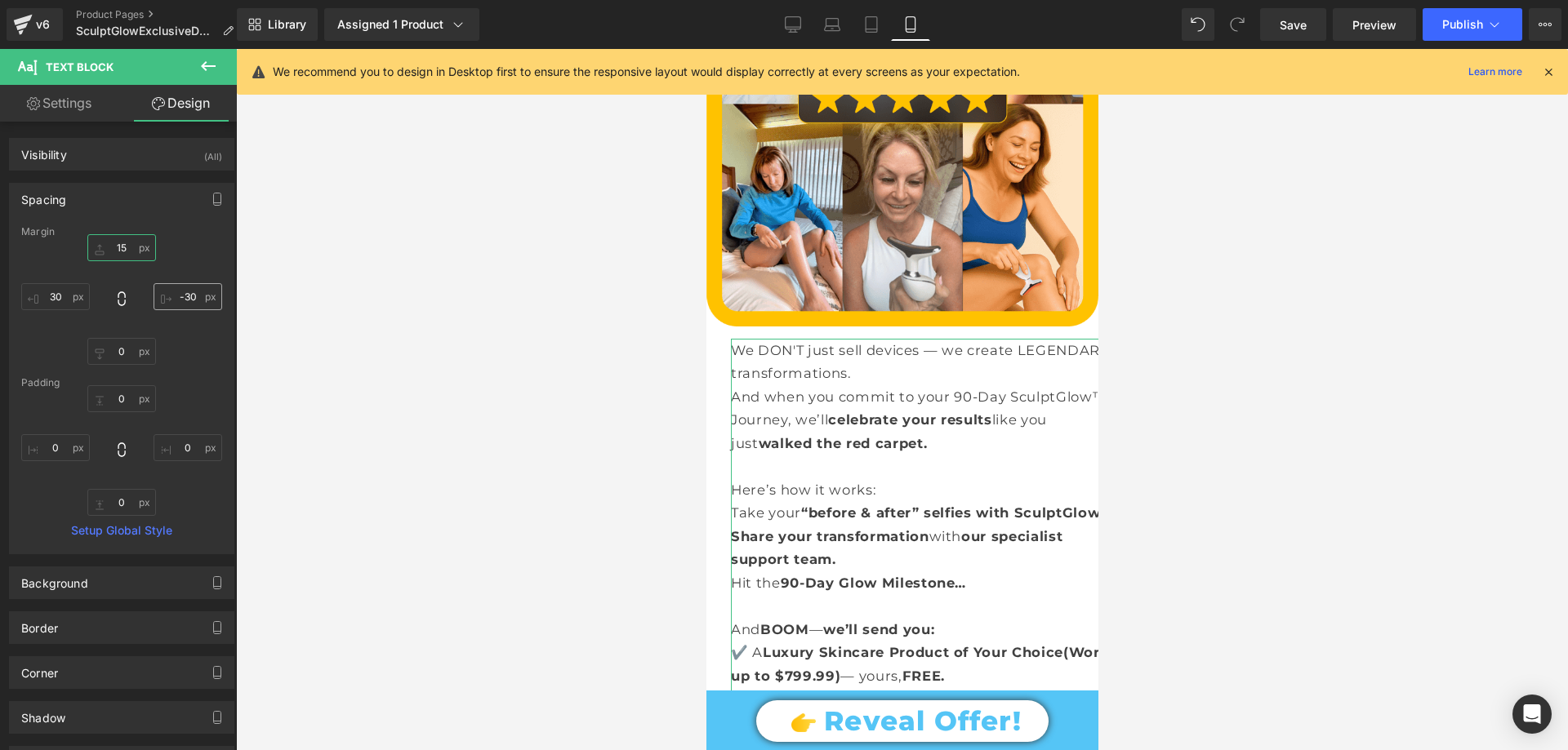
type input "15"
click at [192, 303] on input "text" at bounding box center [188, 296] width 69 height 27
type input "-30"
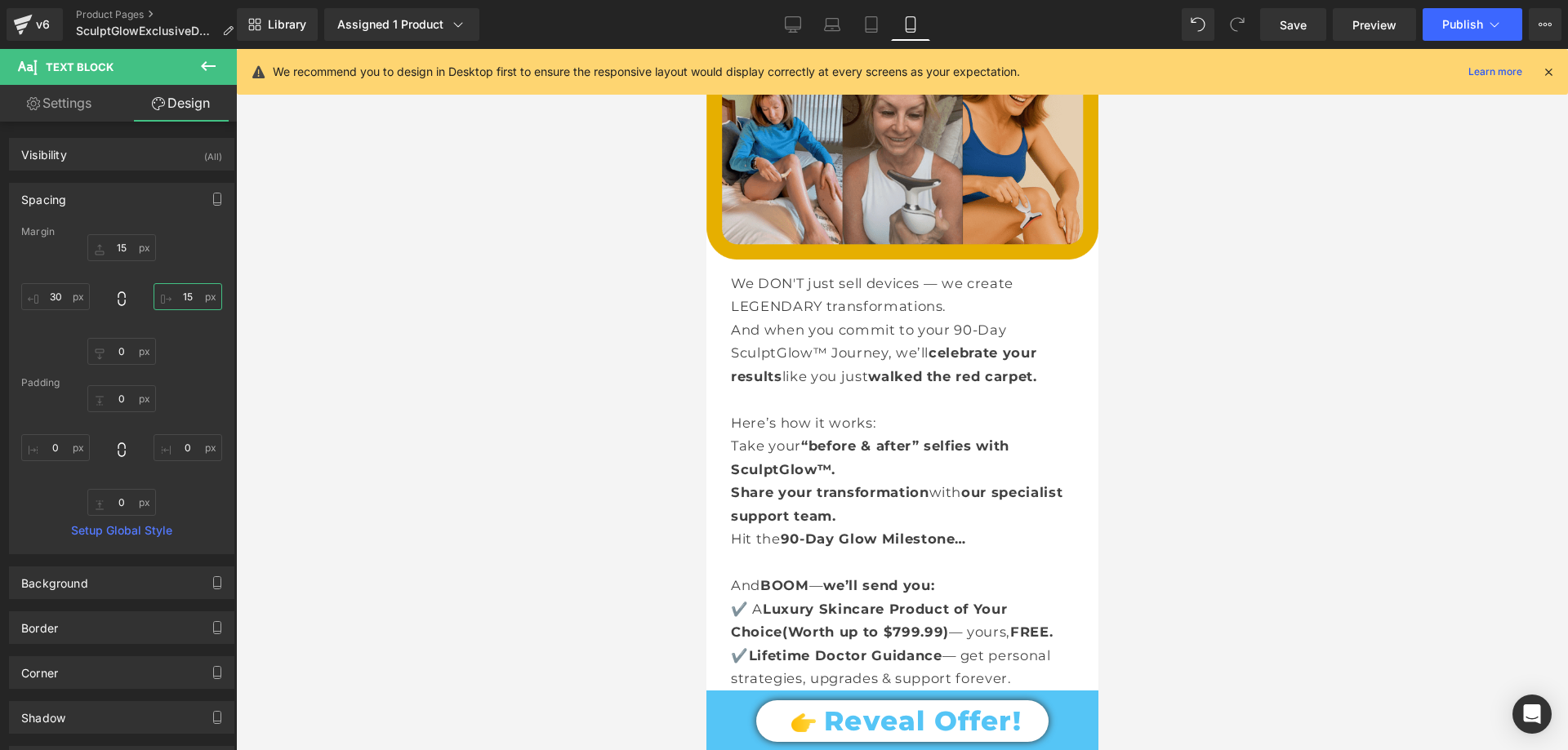
scroll to position [5553, 0]
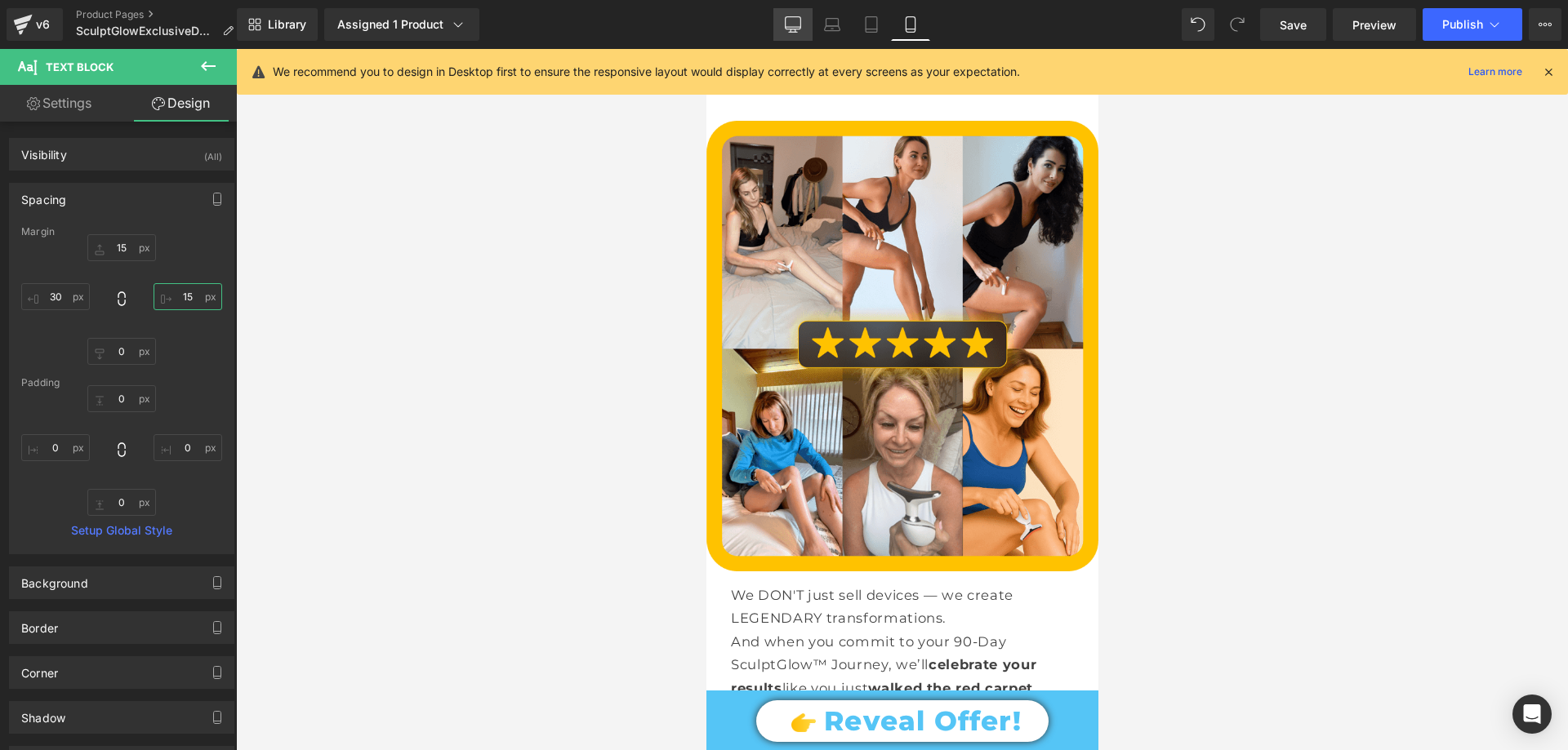
type input "15"
click at [790, 30] on icon at bounding box center [792, 24] width 16 height 16
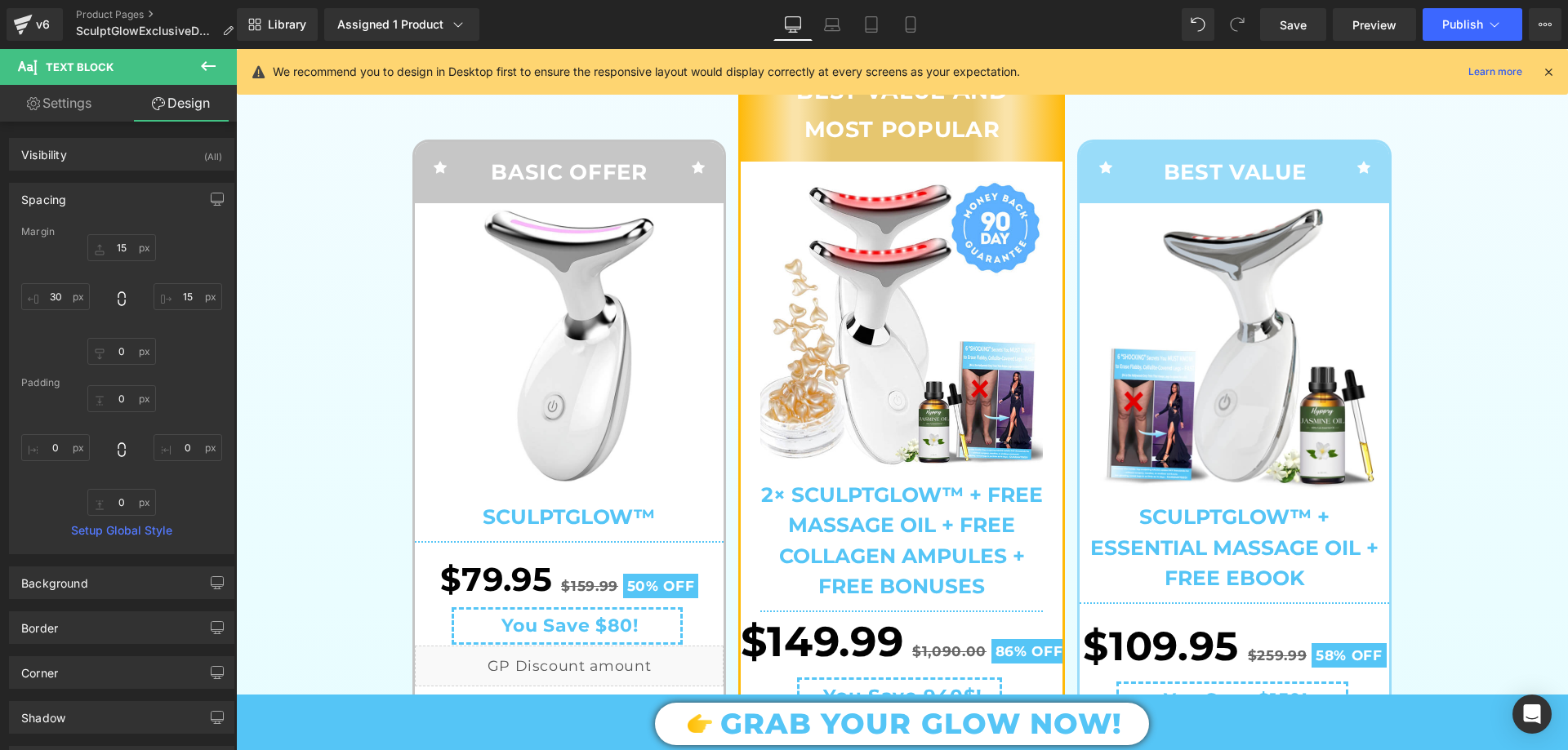
scroll to position [0, 0]
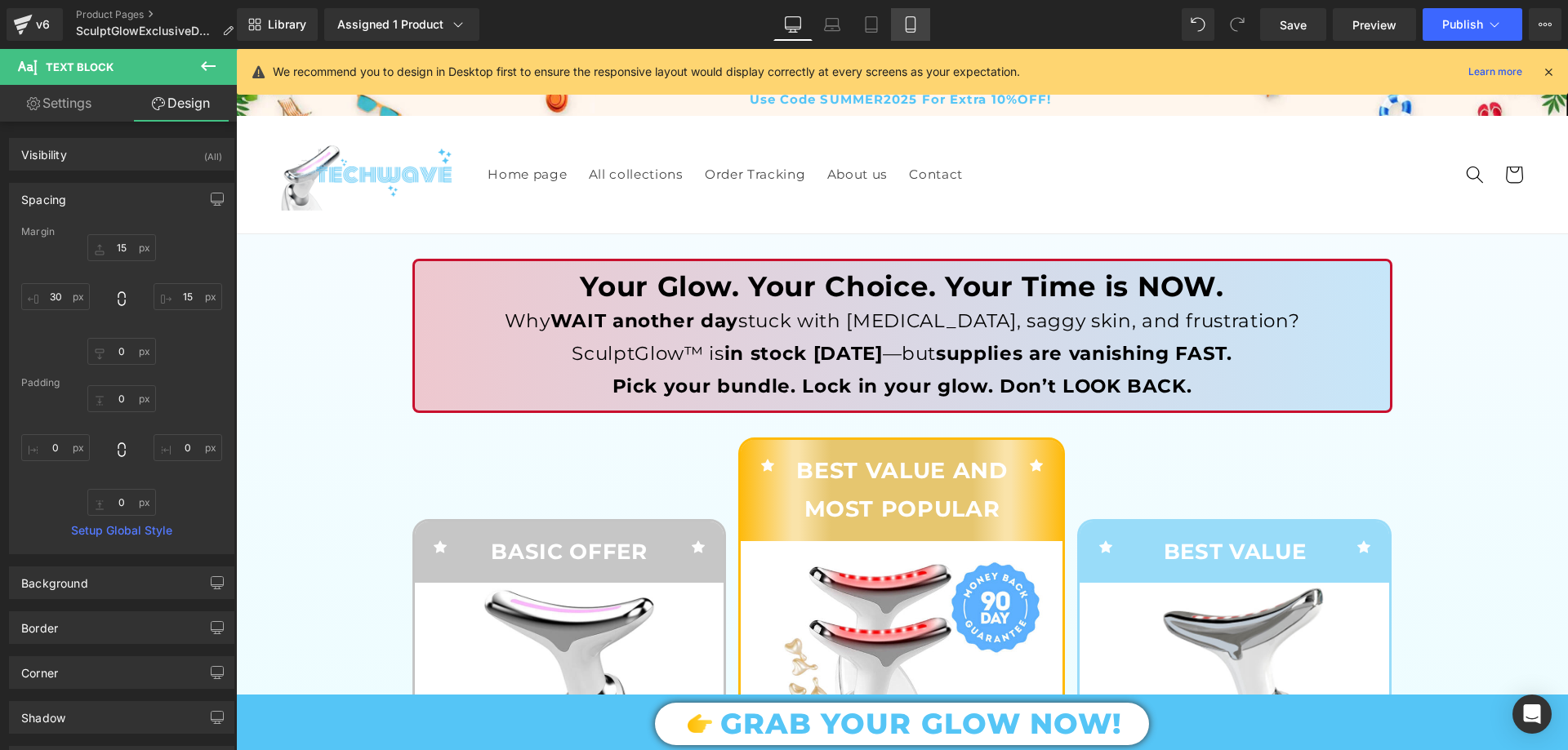
click at [901, 39] on link "Mobile" at bounding box center [910, 25] width 40 height 33
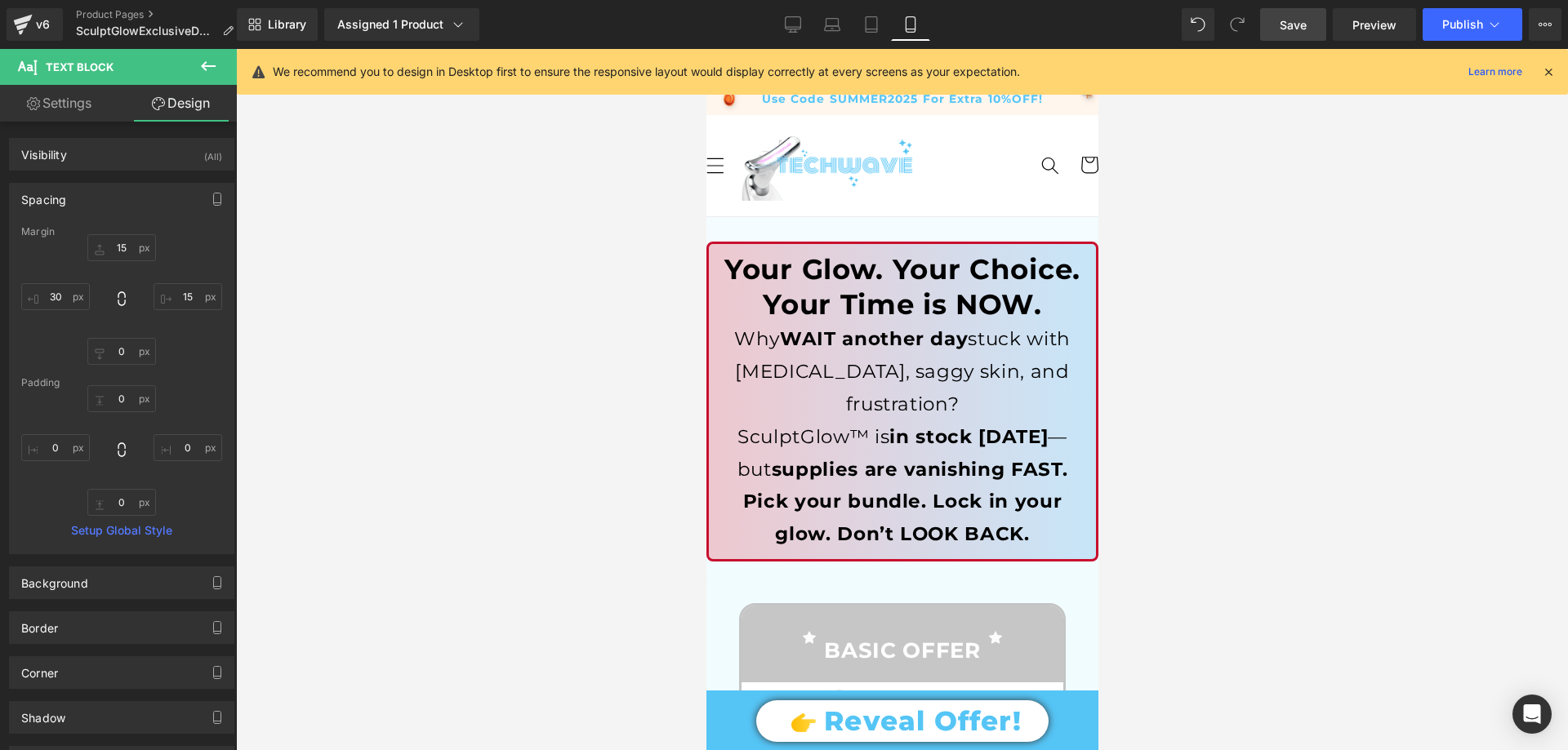
click at [1288, 19] on span "Save" at bounding box center [1293, 25] width 27 height 17
click at [790, 20] on icon at bounding box center [792, 24] width 16 height 16
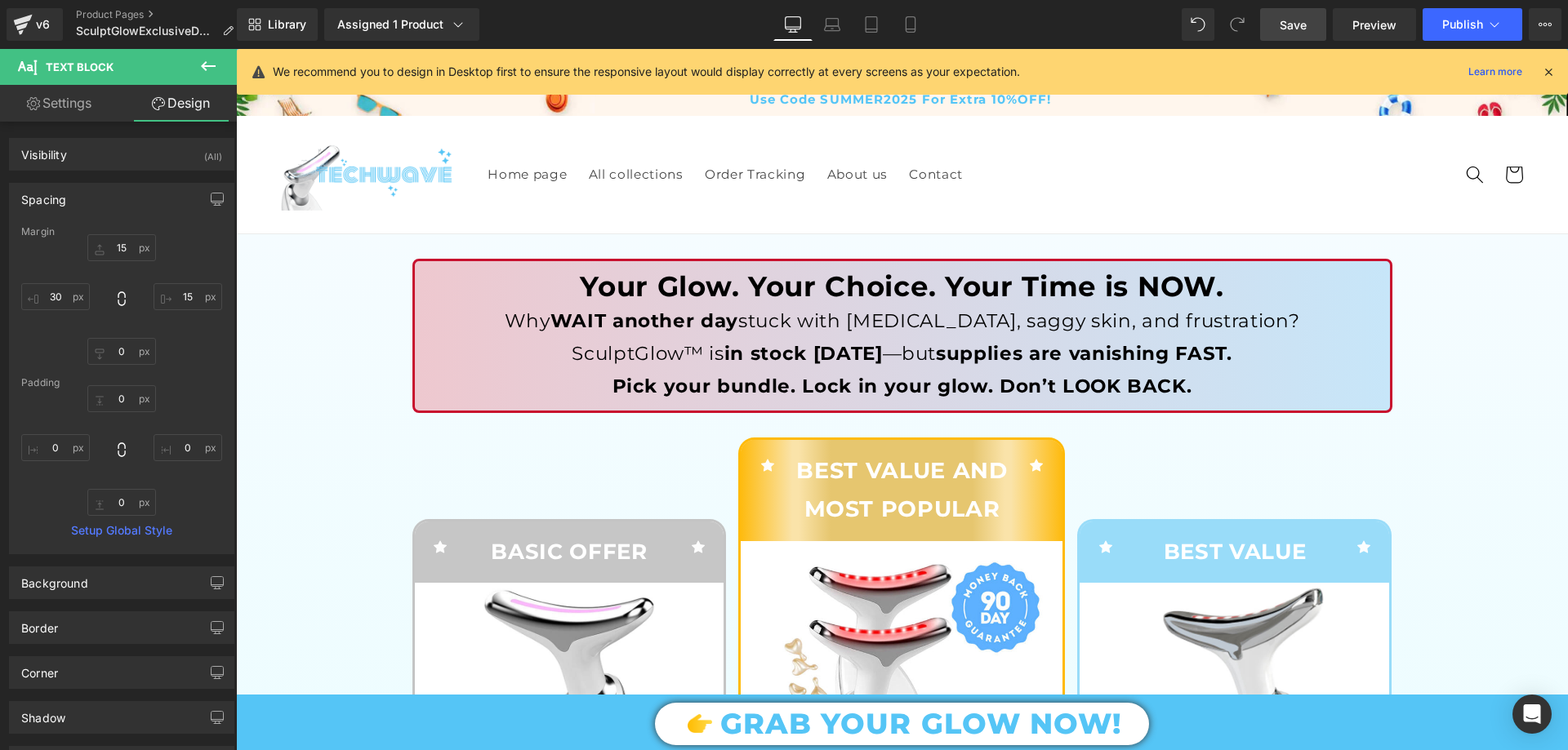
click at [1295, 19] on span "Save" at bounding box center [1293, 25] width 27 height 17
click at [1447, 10] on button "Publish" at bounding box center [1473, 25] width 100 height 33
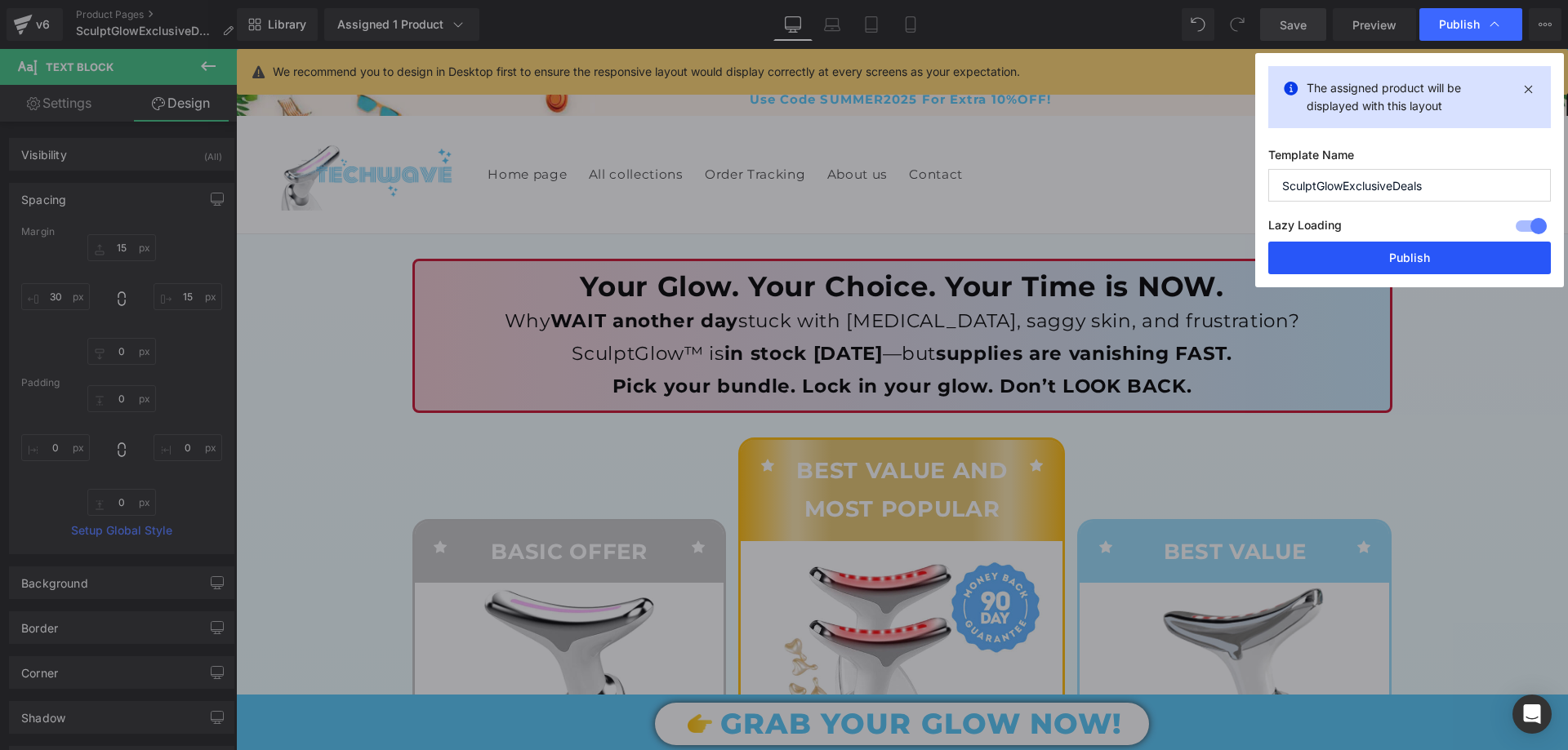
click at [1435, 264] on button "Publish" at bounding box center [1409, 258] width 282 height 33
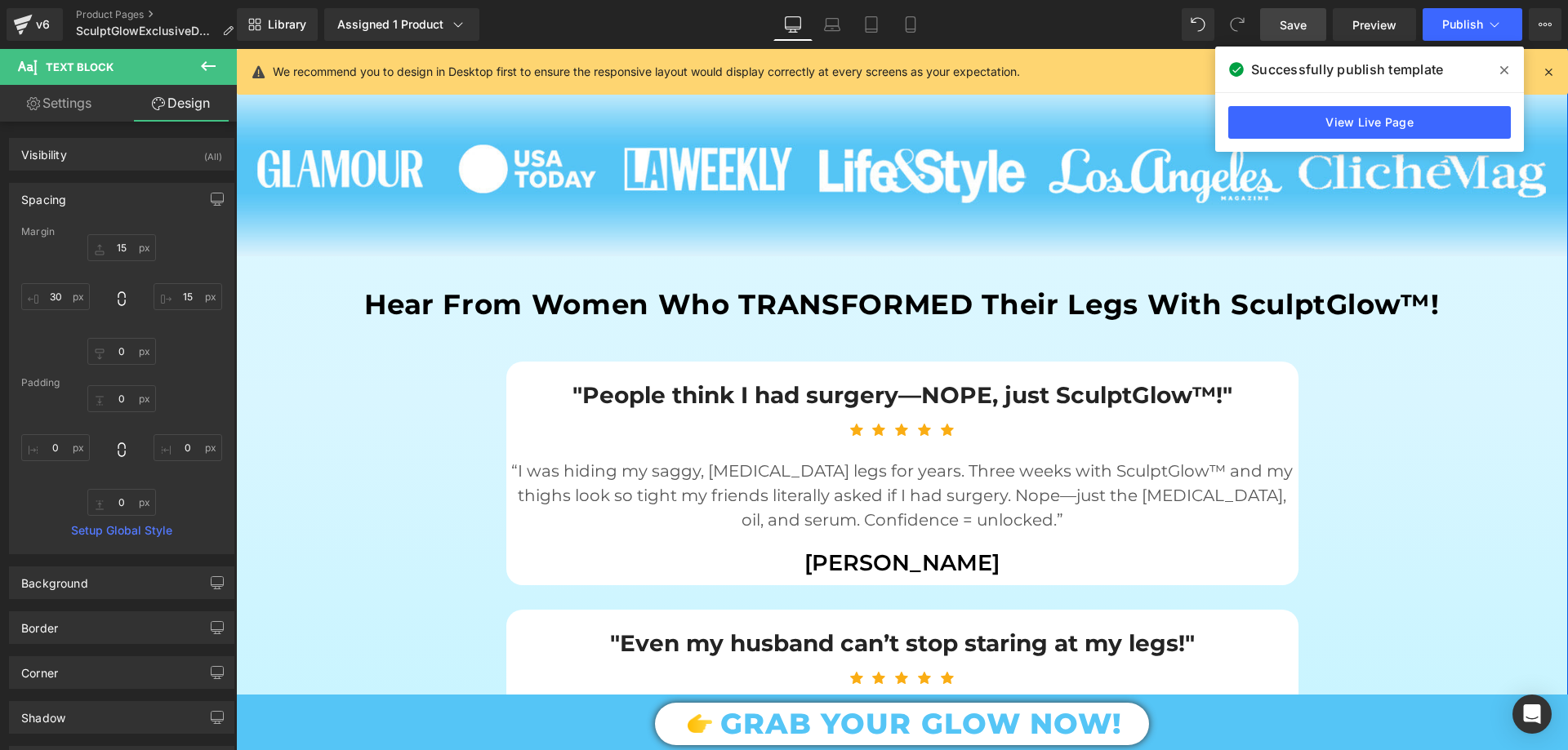
scroll to position [1796, 0]
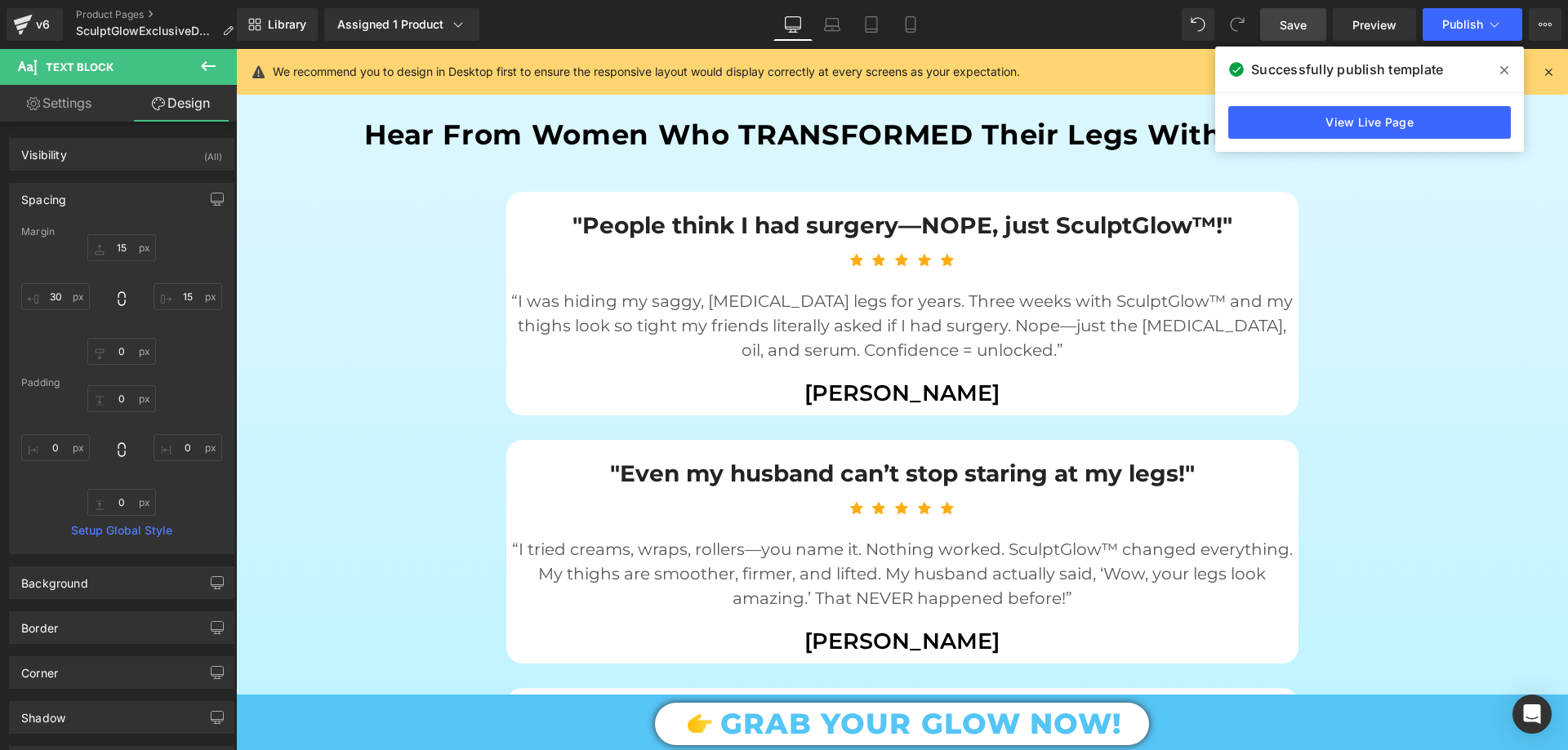
click at [1504, 75] on icon at bounding box center [1504, 71] width 8 height 13
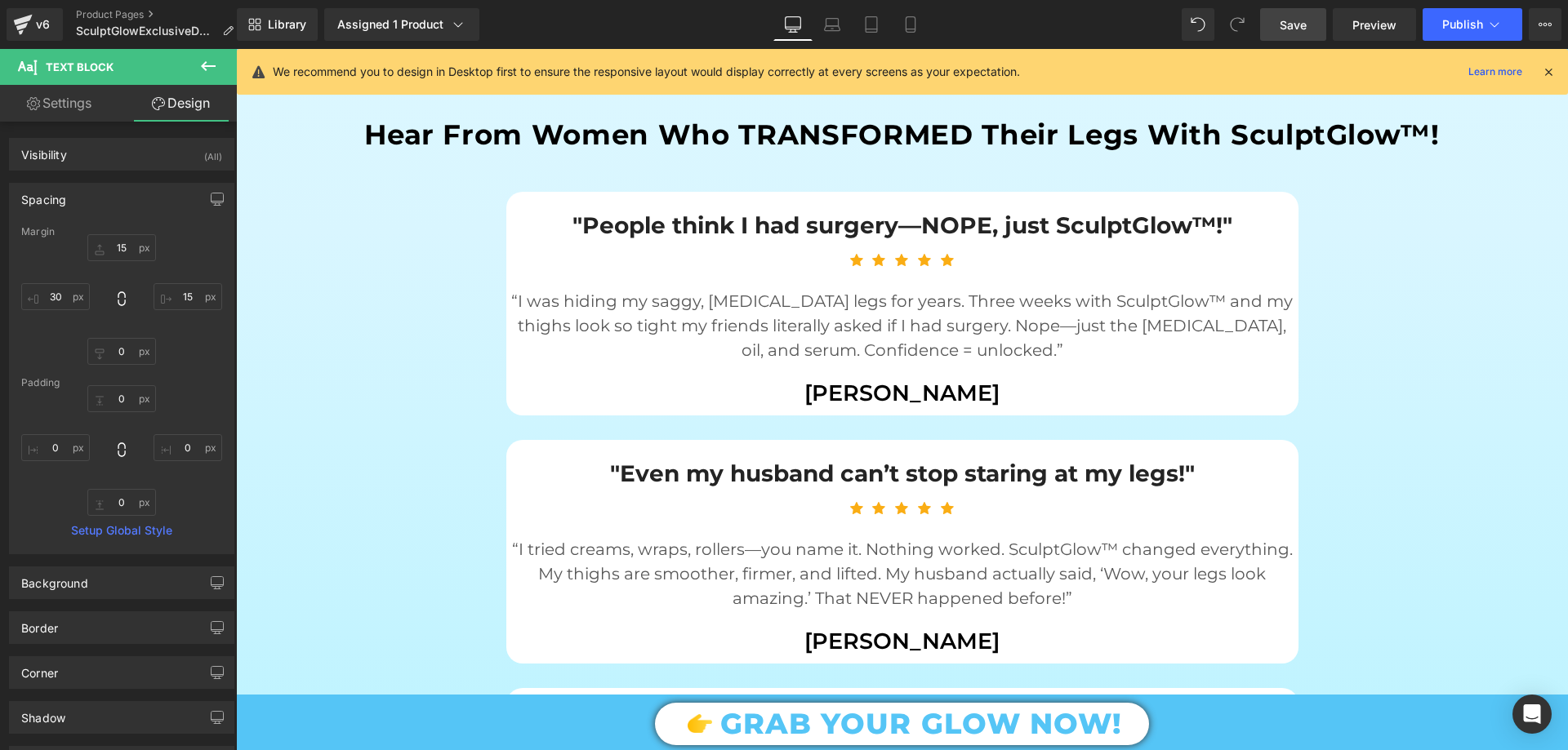
click at [1553, 66] on icon at bounding box center [1548, 72] width 15 height 15
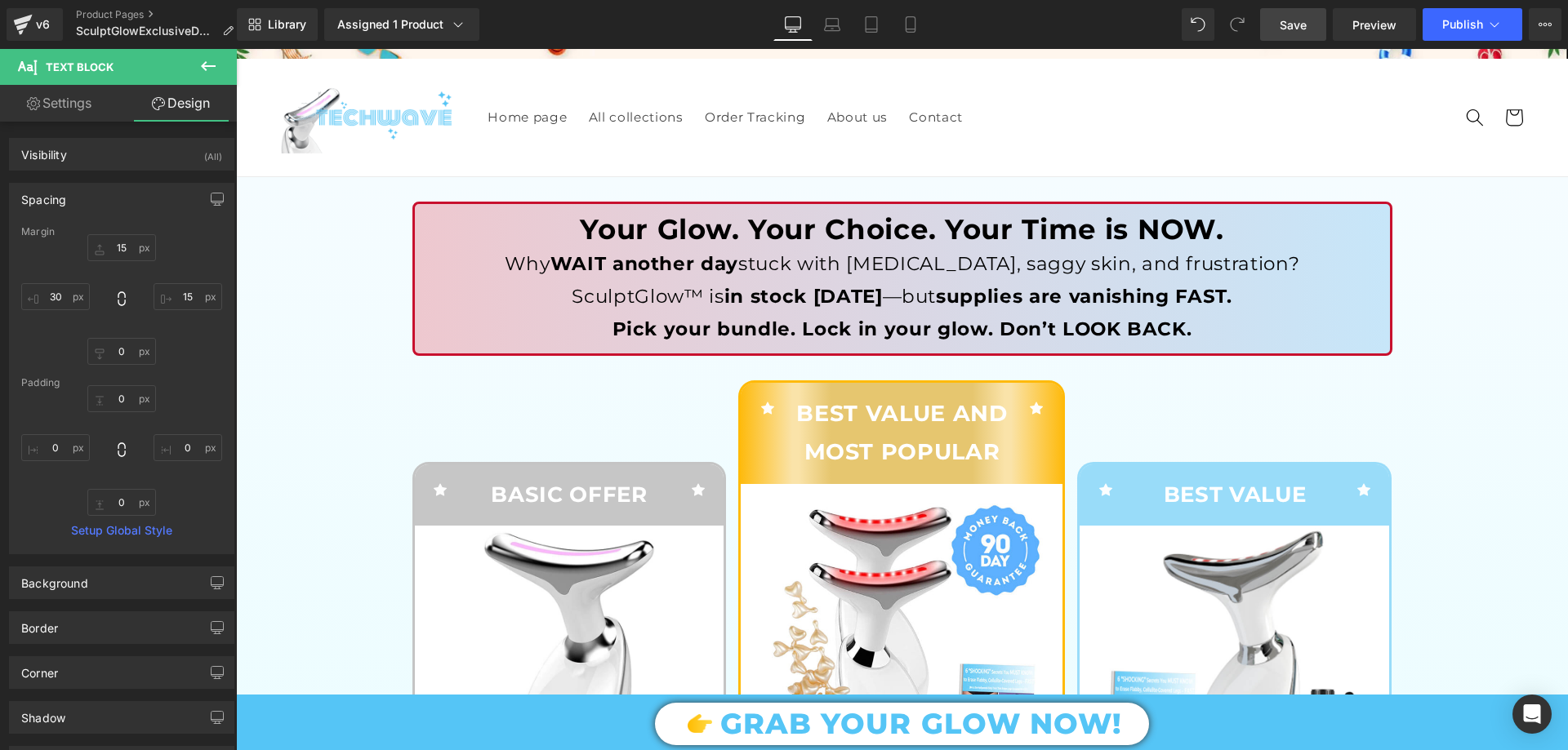
scroll to position [0, 0]
